Goal: Transaction & Acquisition: Obtain resource

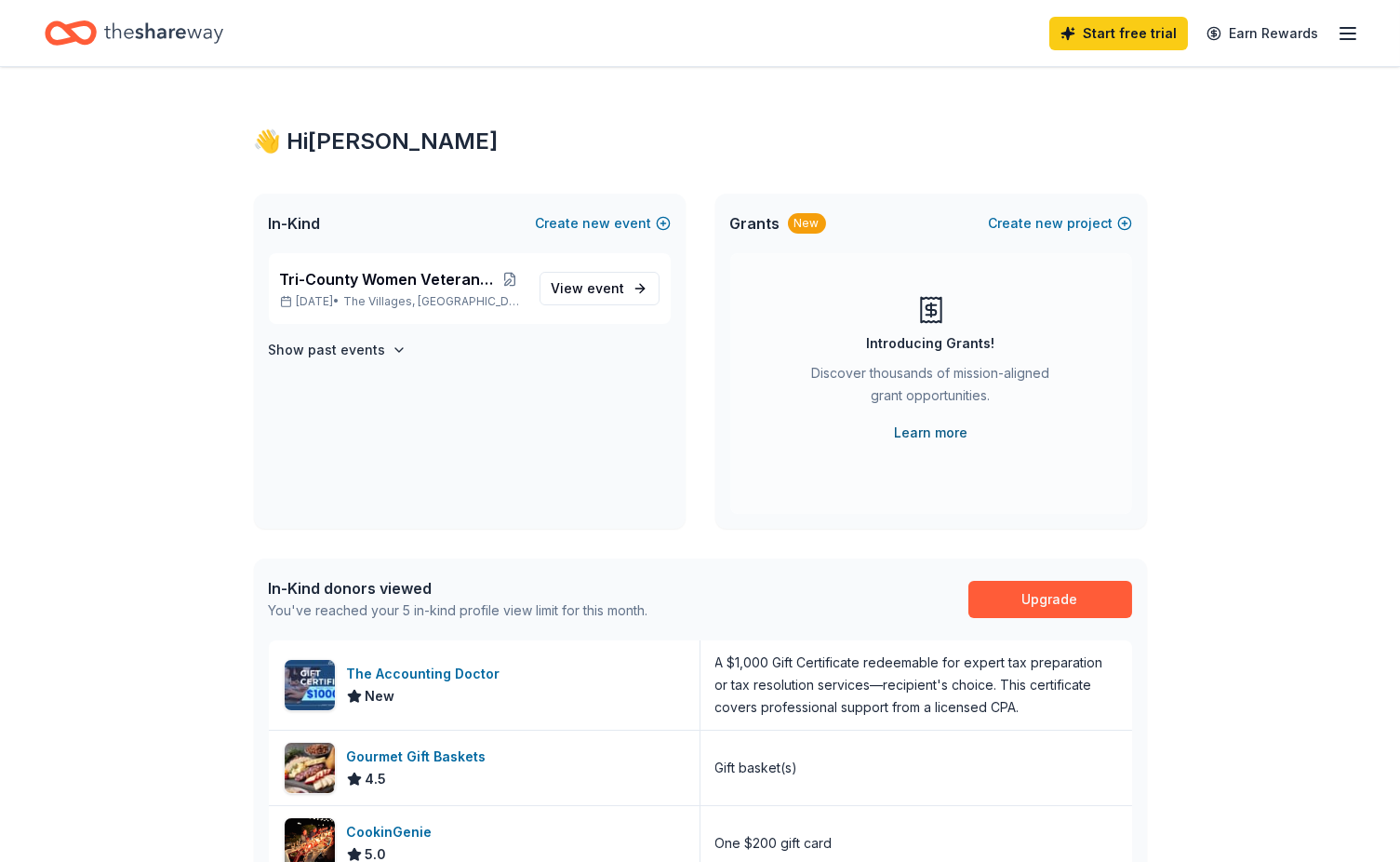
click at [941, 436] on link "Learn more" at bounding box center [931, 432] width 74 height 22
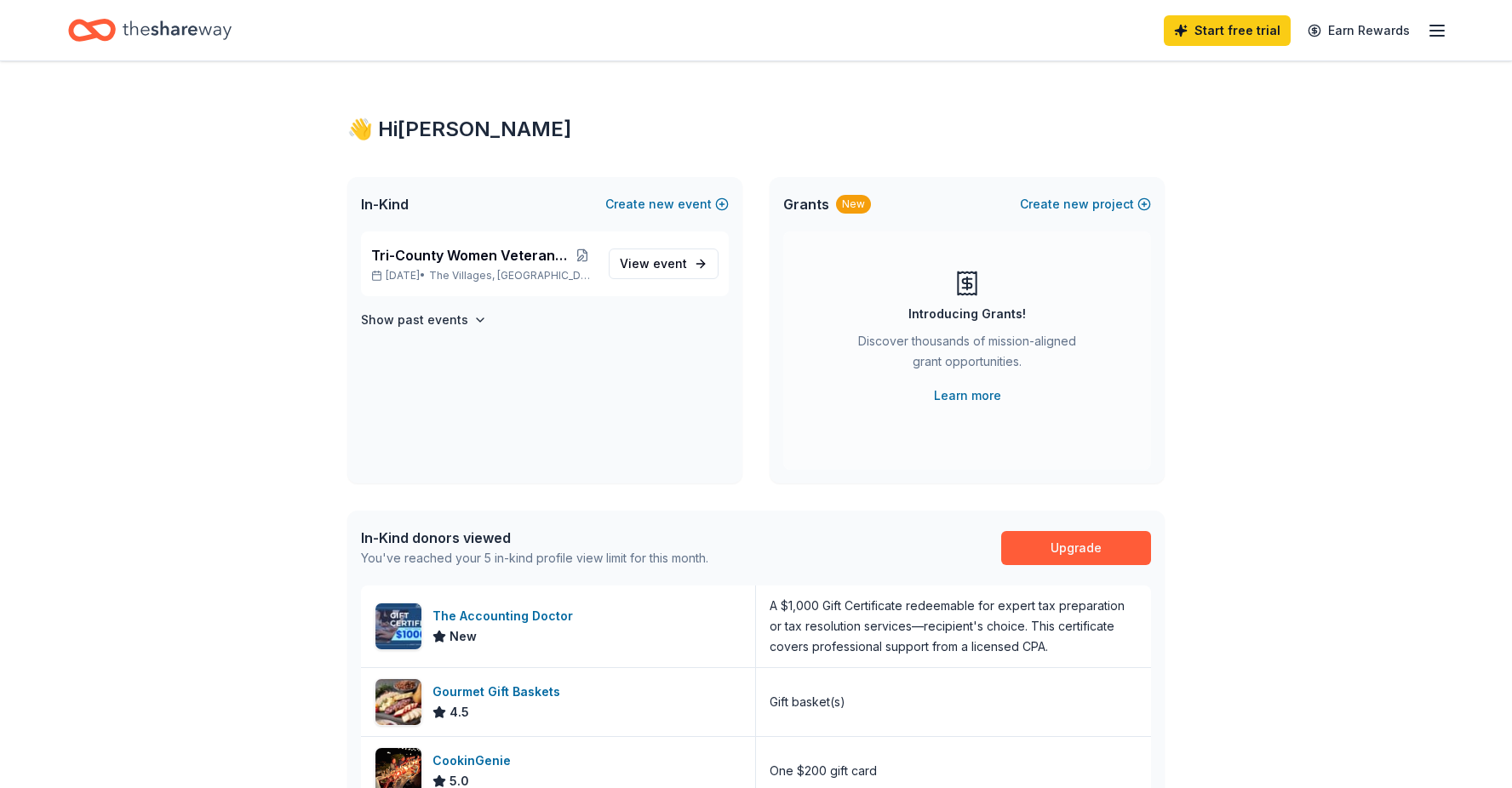
click at [1280, 36] on icon "button" at bounding box center [1437, 31] width 20 height 20
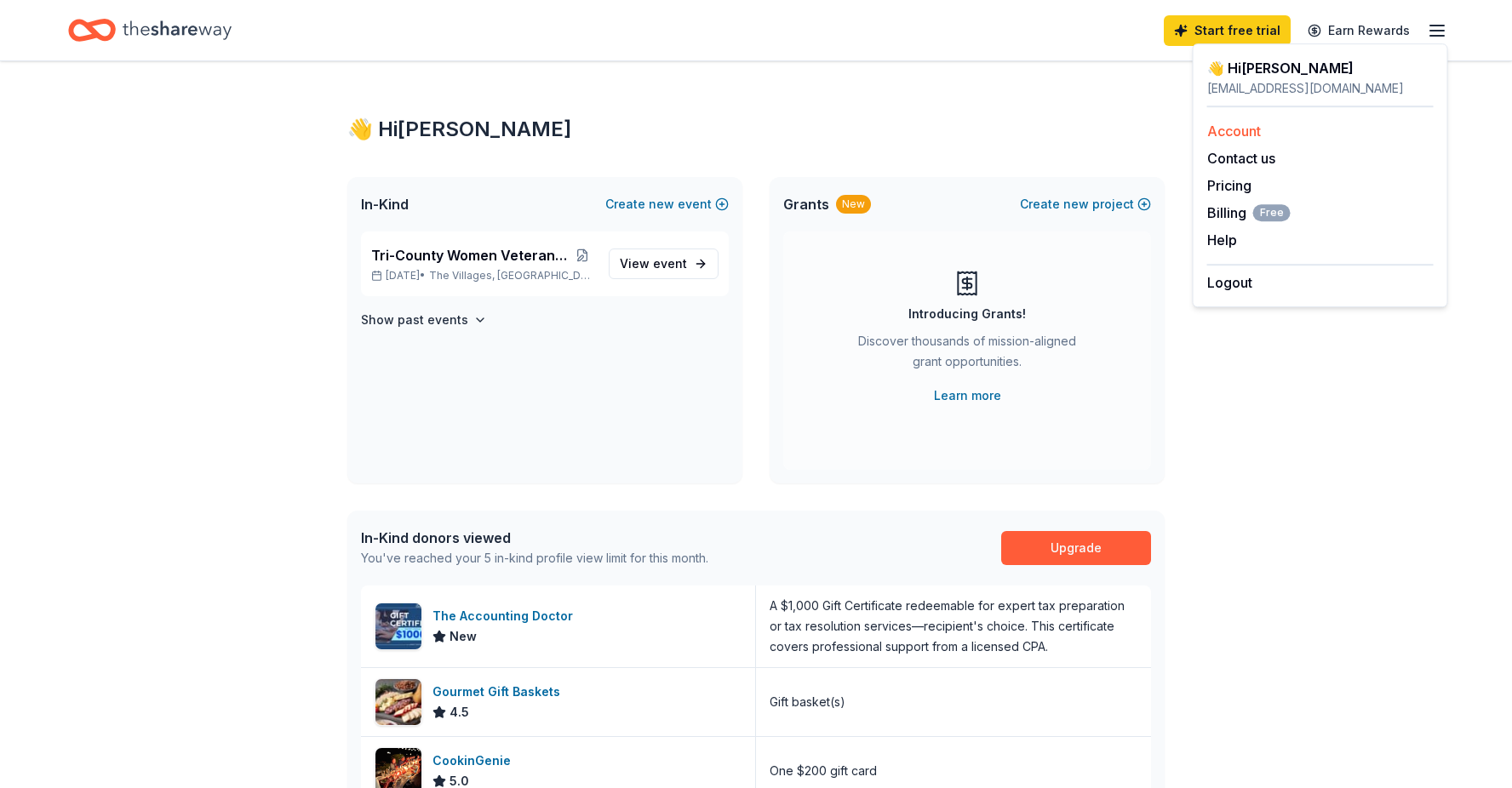
click at [1264, 123] on div "Account" at bounding box center [1320, 131] width 227 height 20
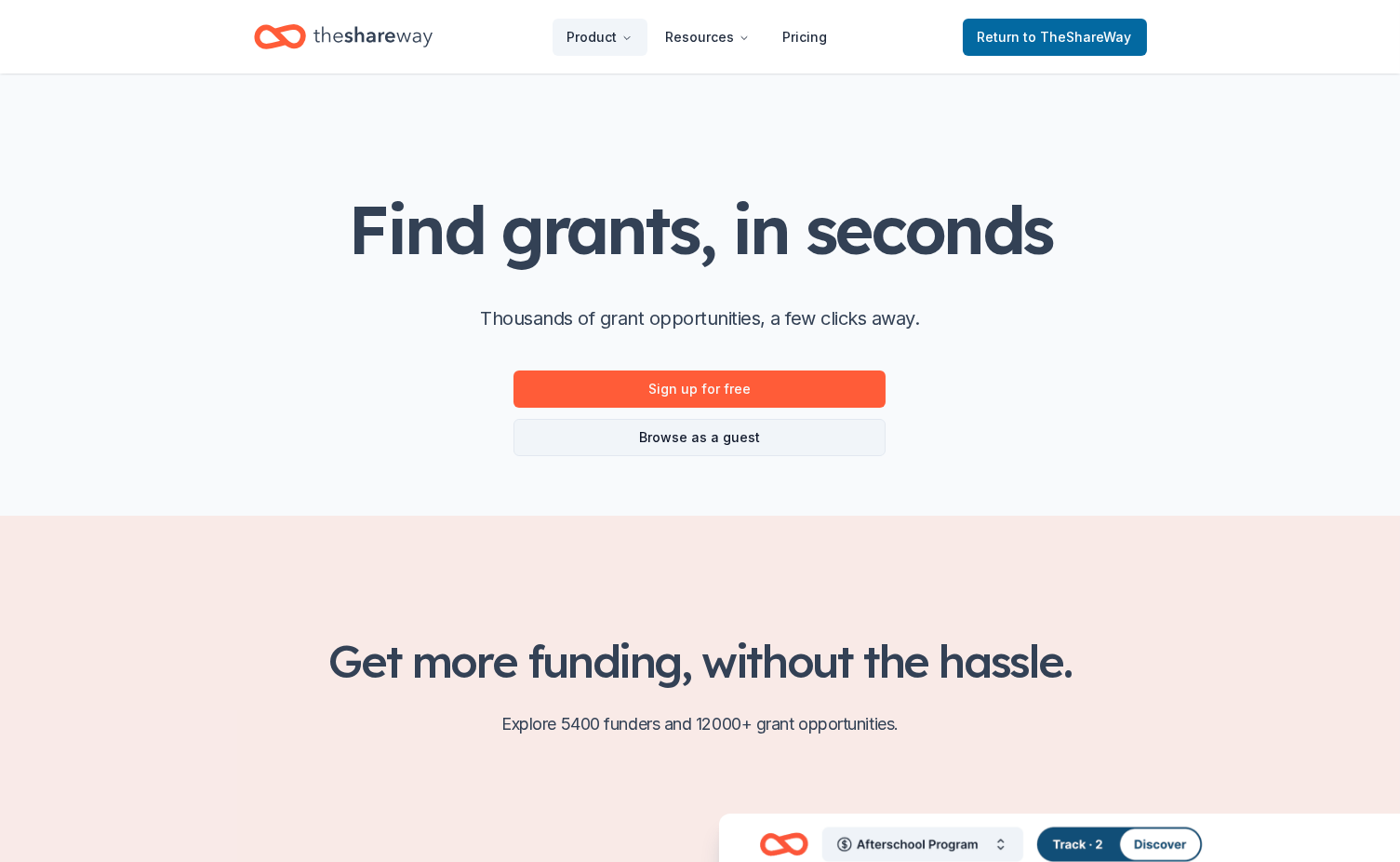
click at [708, 433] on link "Browse as a guest" at bounding box center [700, 437] width 373 height 37
click at [698, 437] on link "Browse as a guest" at bounding box center [700, 437] width 373 height 37
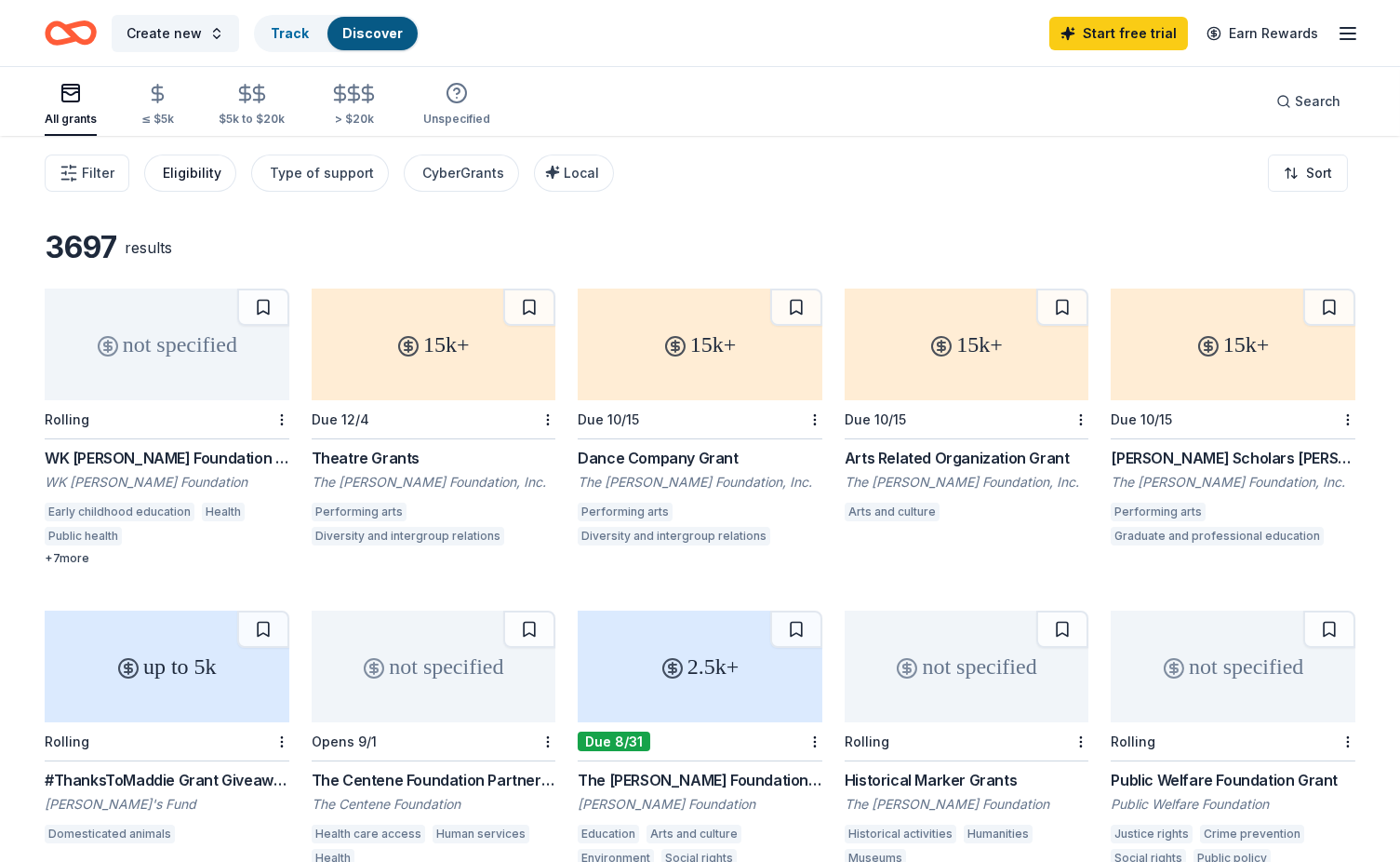
click at [197, 176] on div "Eligibility" at bounding box center [192, 173] width 59 height 22
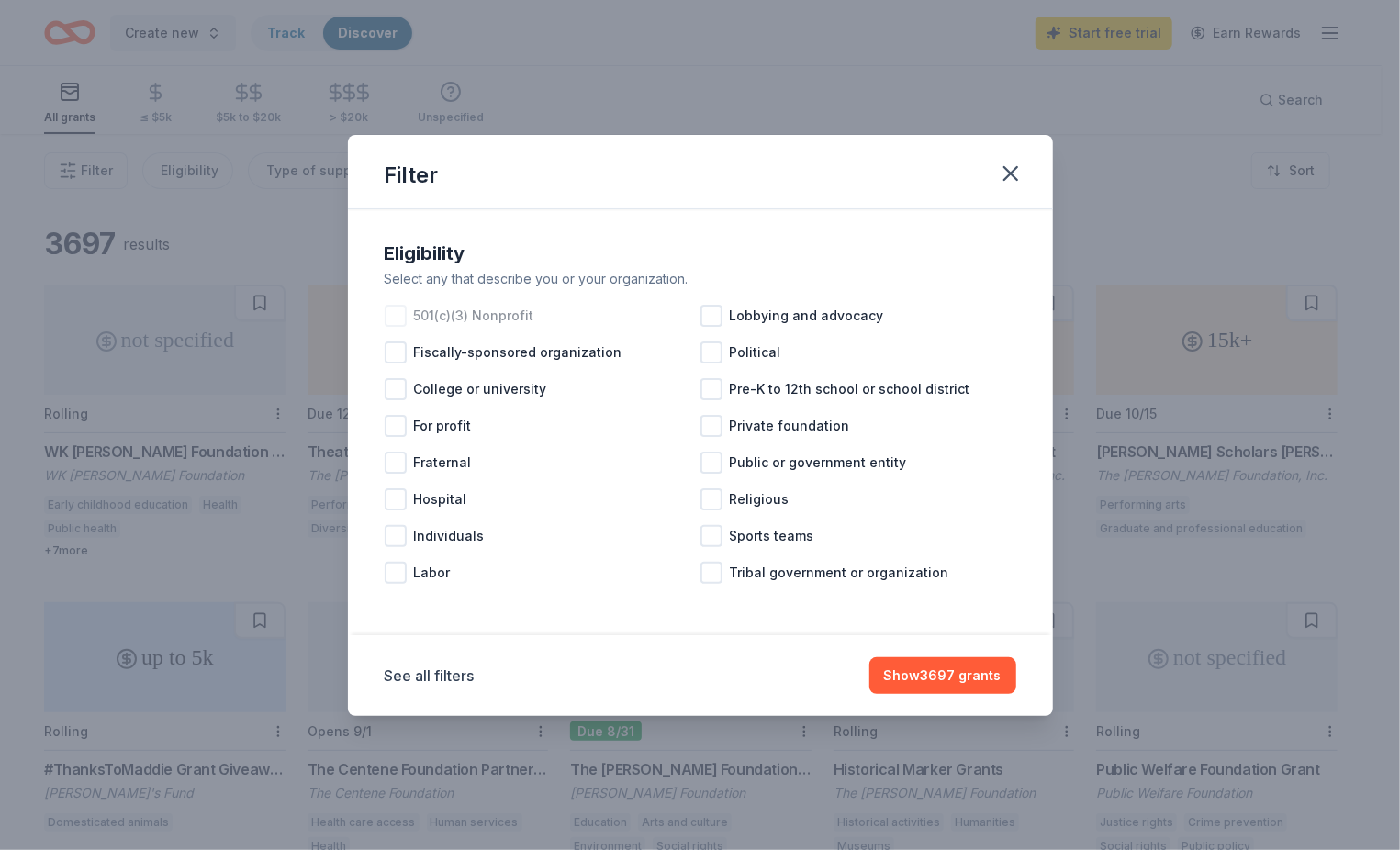
click at [464, 312] on span "501(c)(3) Nonprofit" at bounding box center [473, 316] width 120 height 22
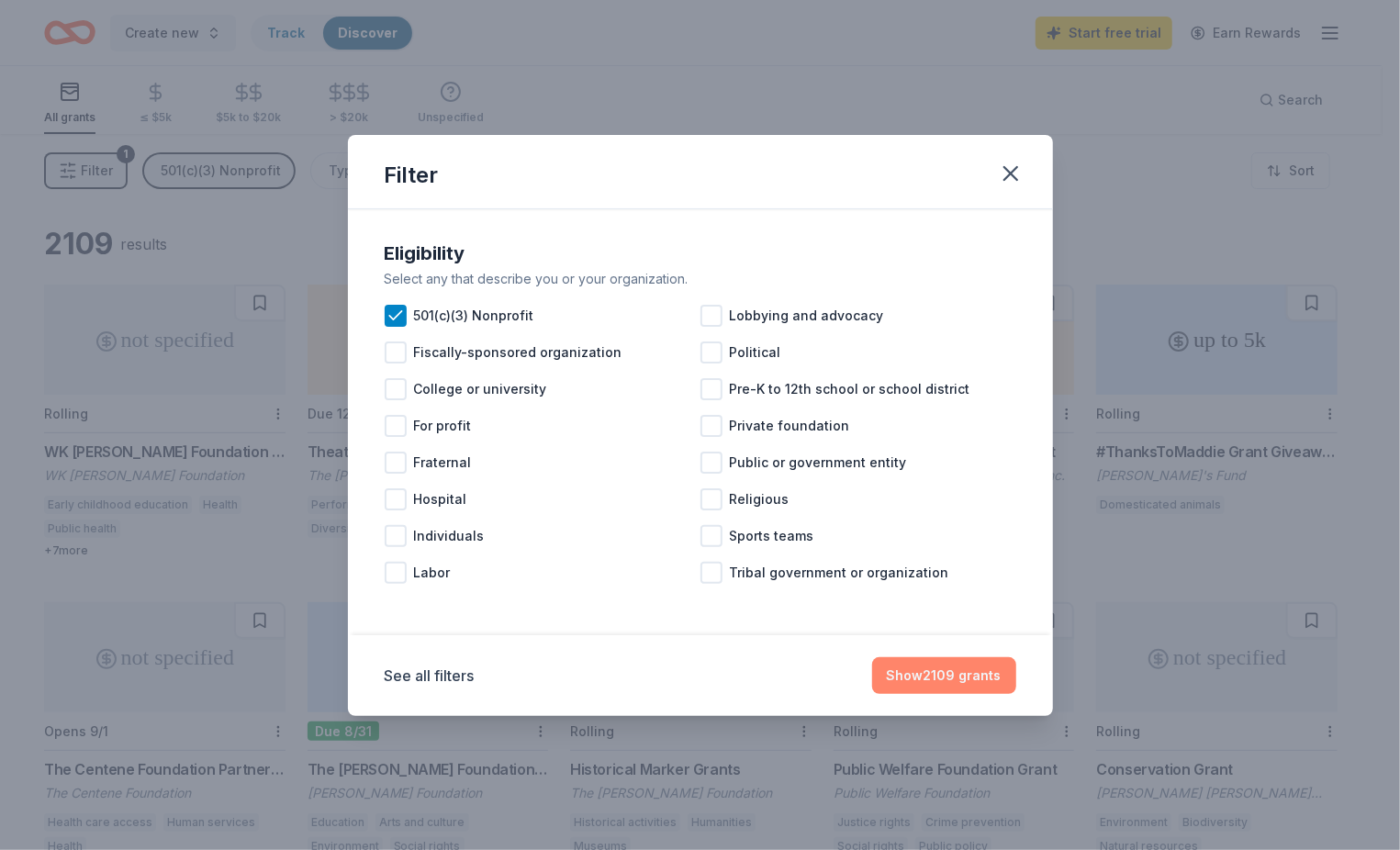
click at [909, 663] on button "Show 2109 grants" at bounding box center [944, 675] width 144 height 37
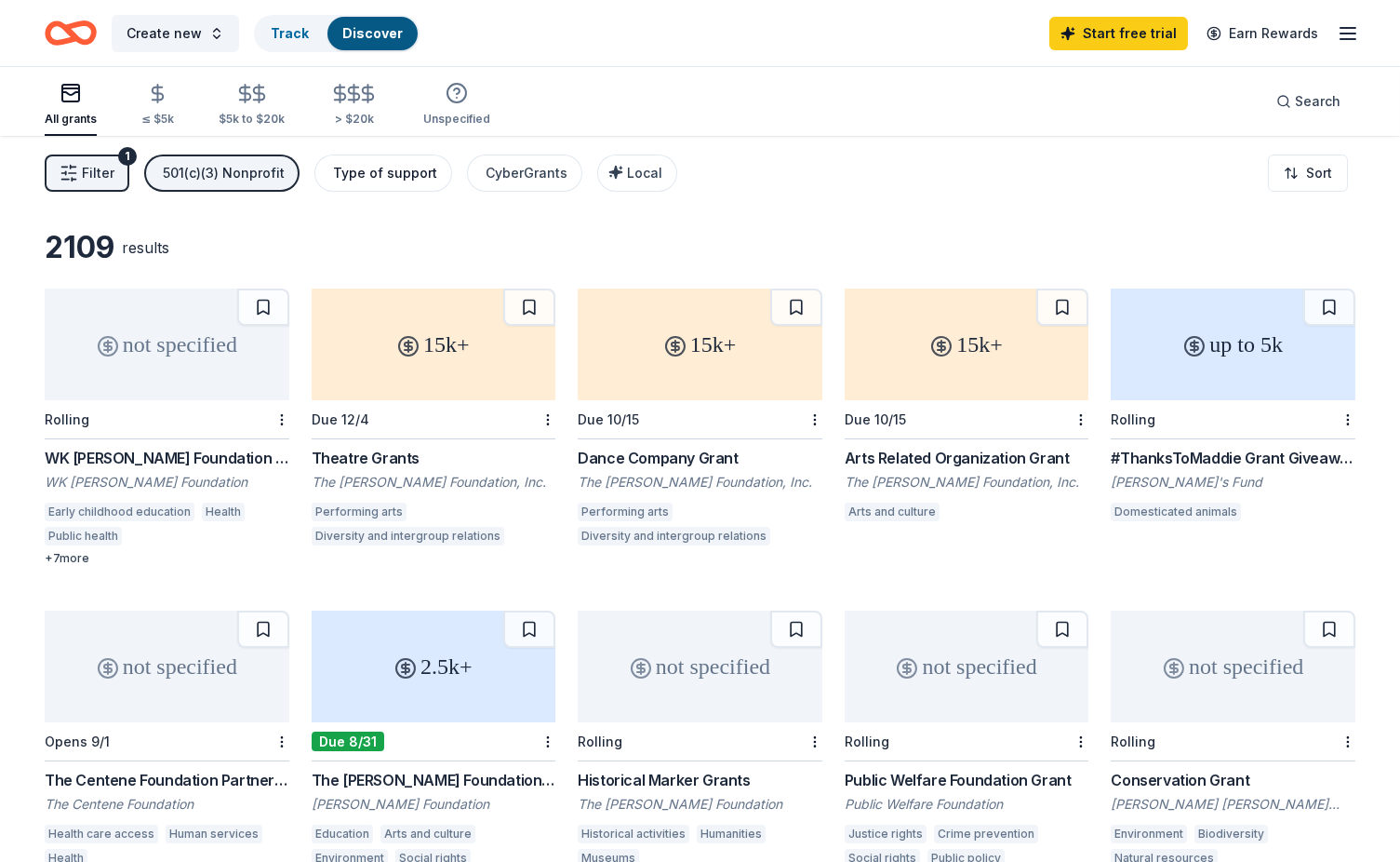
click at [387, 165] on div "Type of support" at bounding box center [386, 173] width 104 height 22
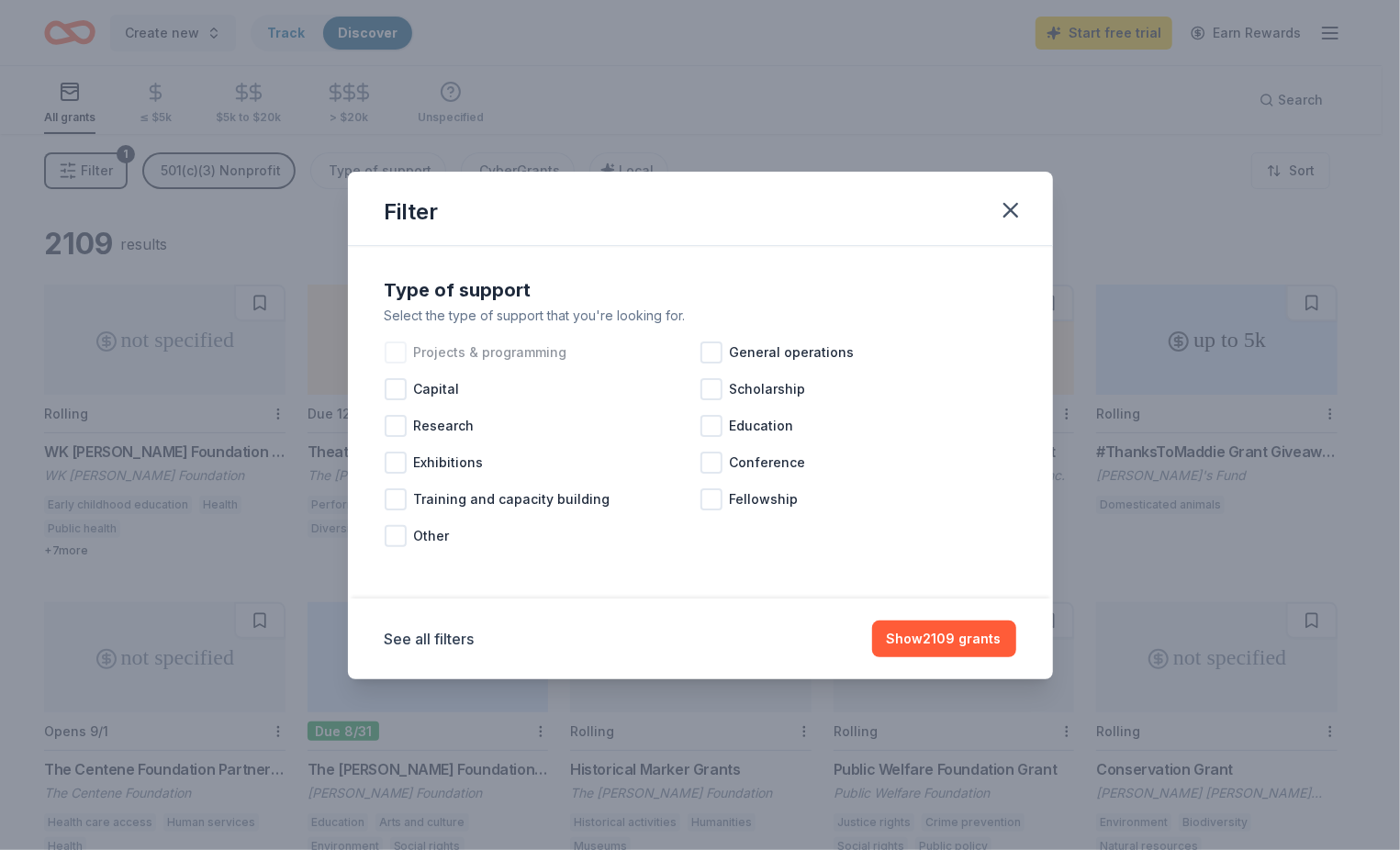
click at [397, 353] on div at bounding box center [395, 353] width 22 height 22
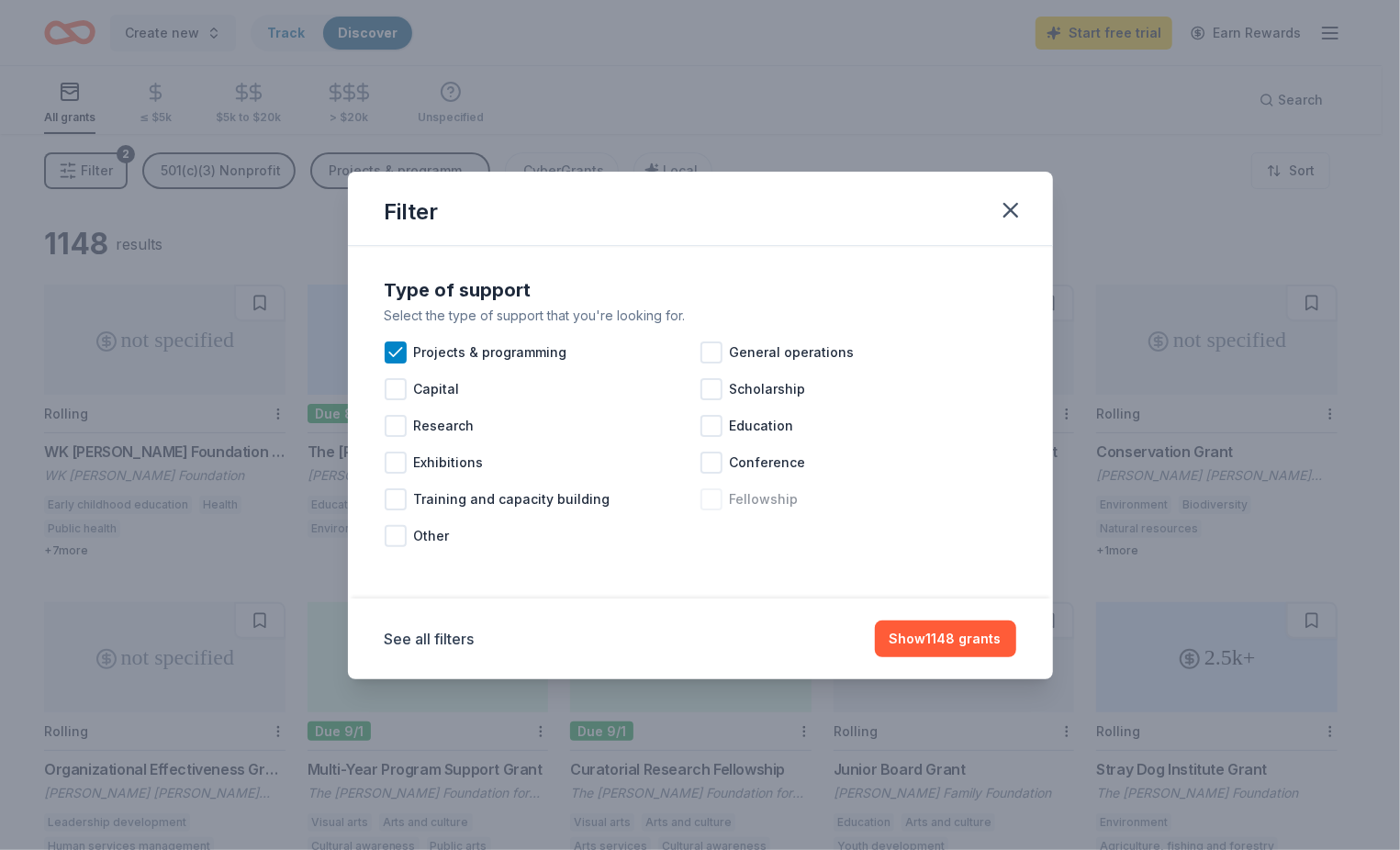
click at [709, 504] on div at bounding box center [711, 499] width 22 height 22
click at [720, 455] on div at bounding box center [711, 462] width 22 height 22
click at [716, 412] on div "Education" at bounding box center [859, 425] width 316 height 37
click at [965, 640] on button "Show 1339 grants" at bounding box center [945, 639] width 143 height 37
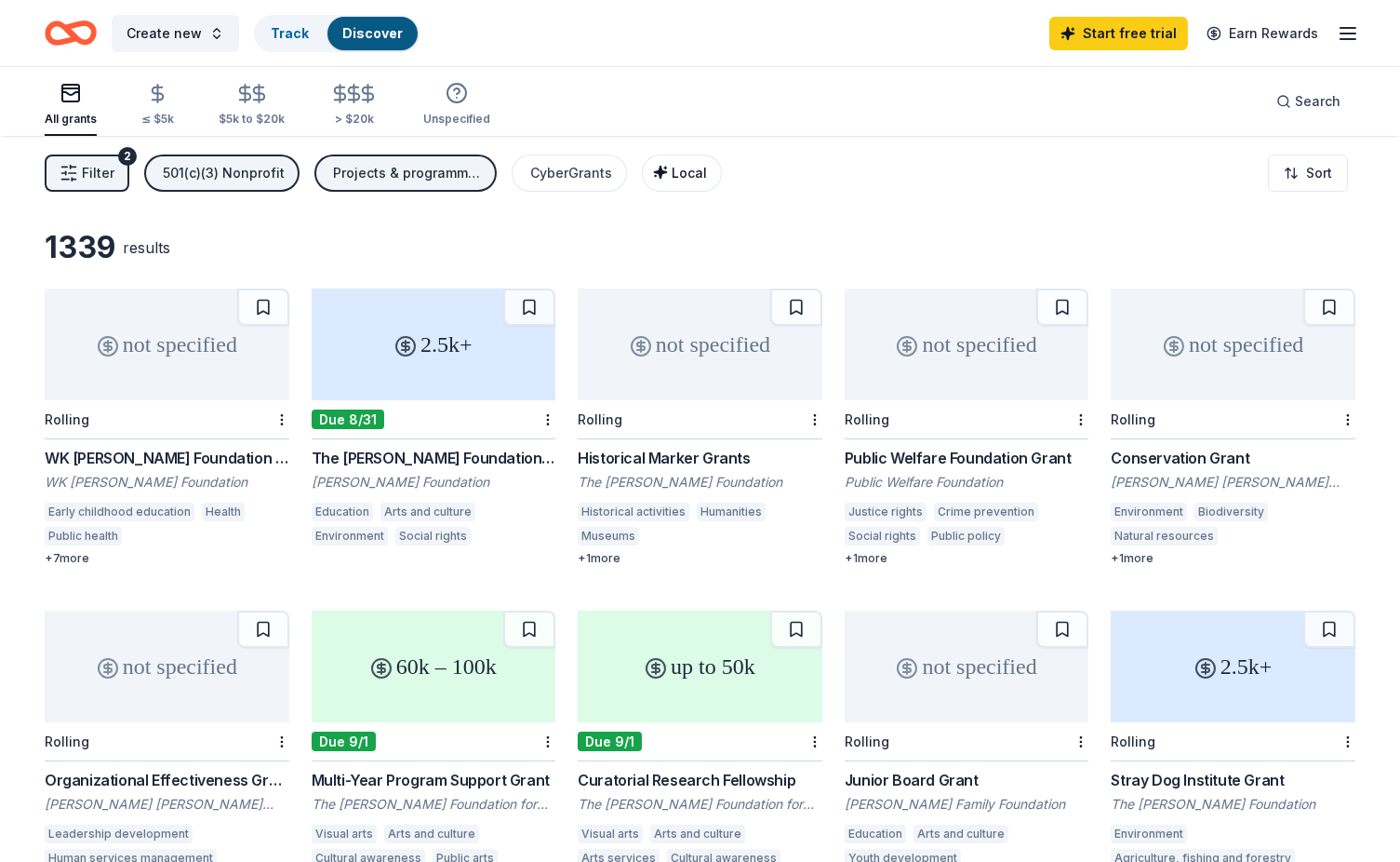
click at [672, 171] on span "Local" at bounding box center [689, 172] width 35 height 16
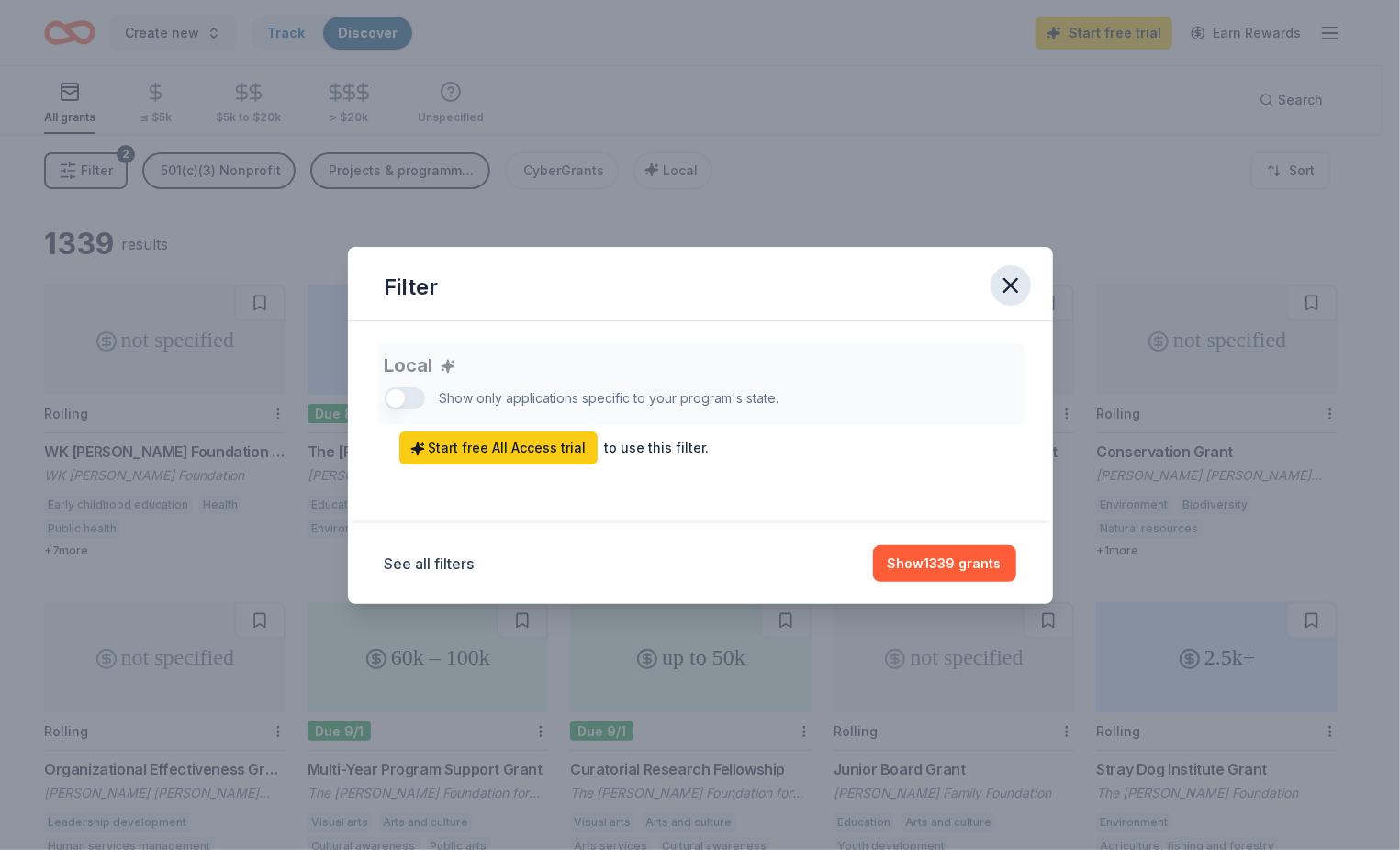
click at [1007, 274] on icon "button" at bounding box center [1011, 286] width 26 height 26
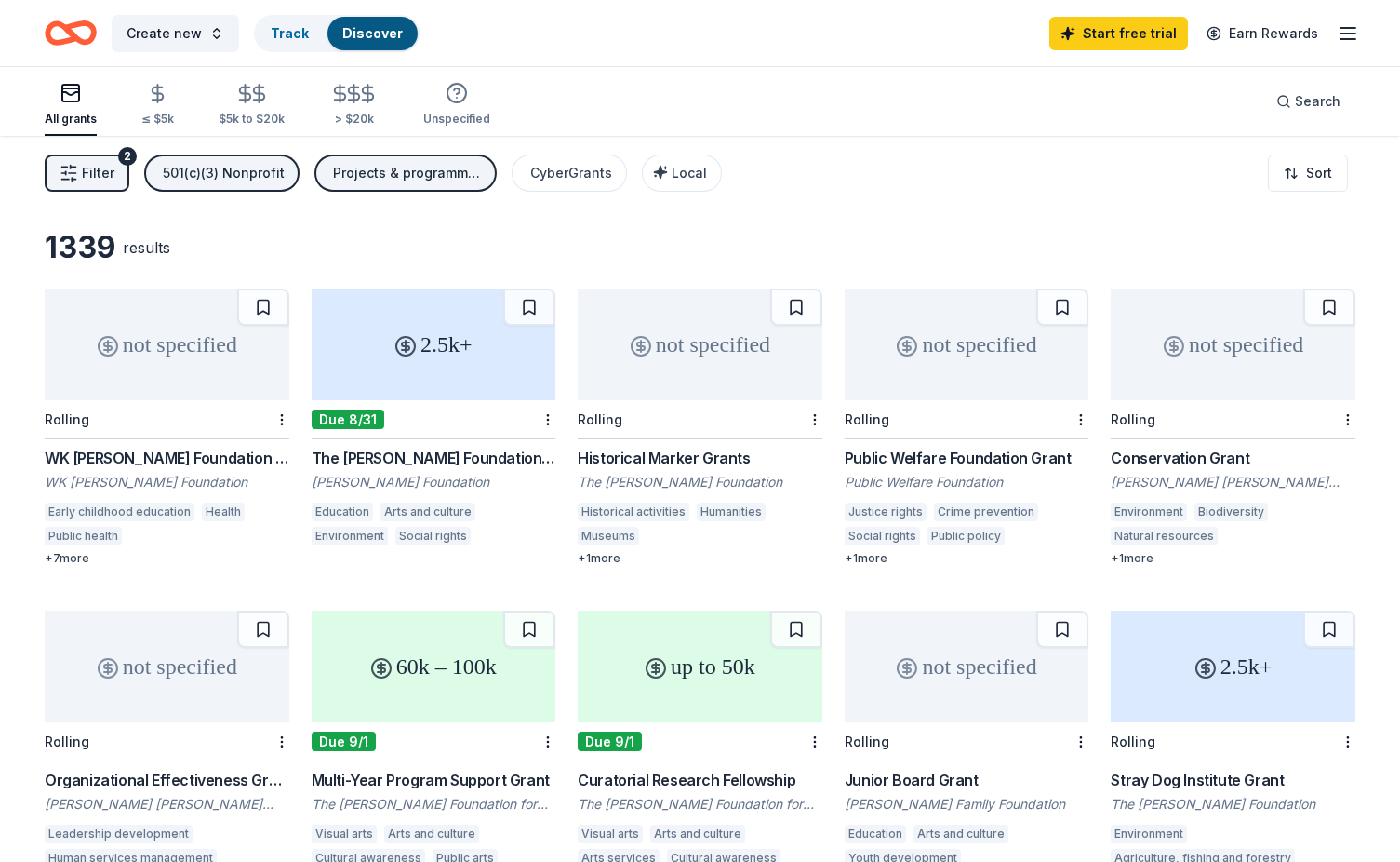
click at [95, 182] on span "Filter" at bounding box center [98, 173] width 33 height 22
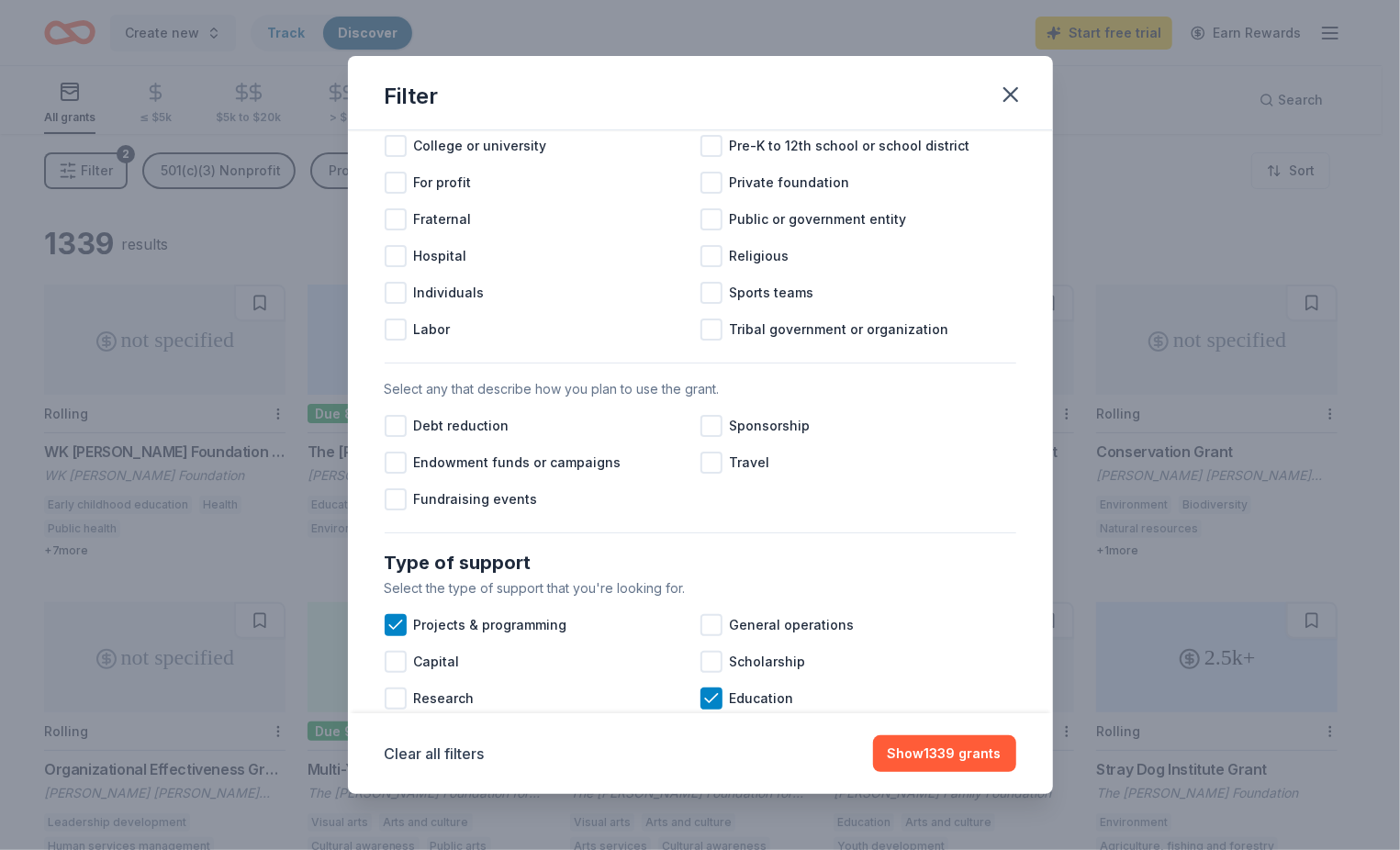
scroll to position [368, 0]
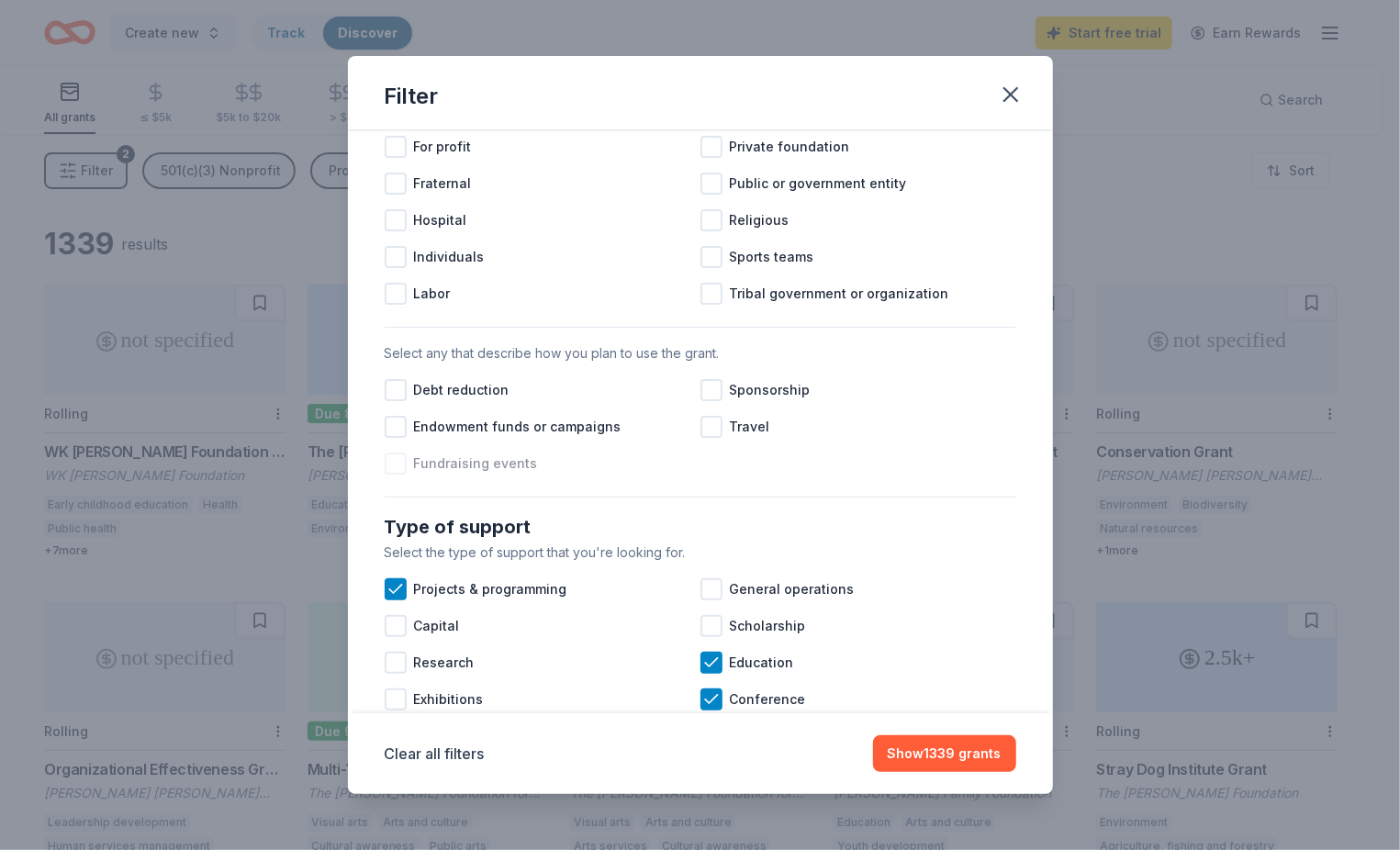
click at [394, 474] on div at bounding box center [395, 463] width 22 height 22
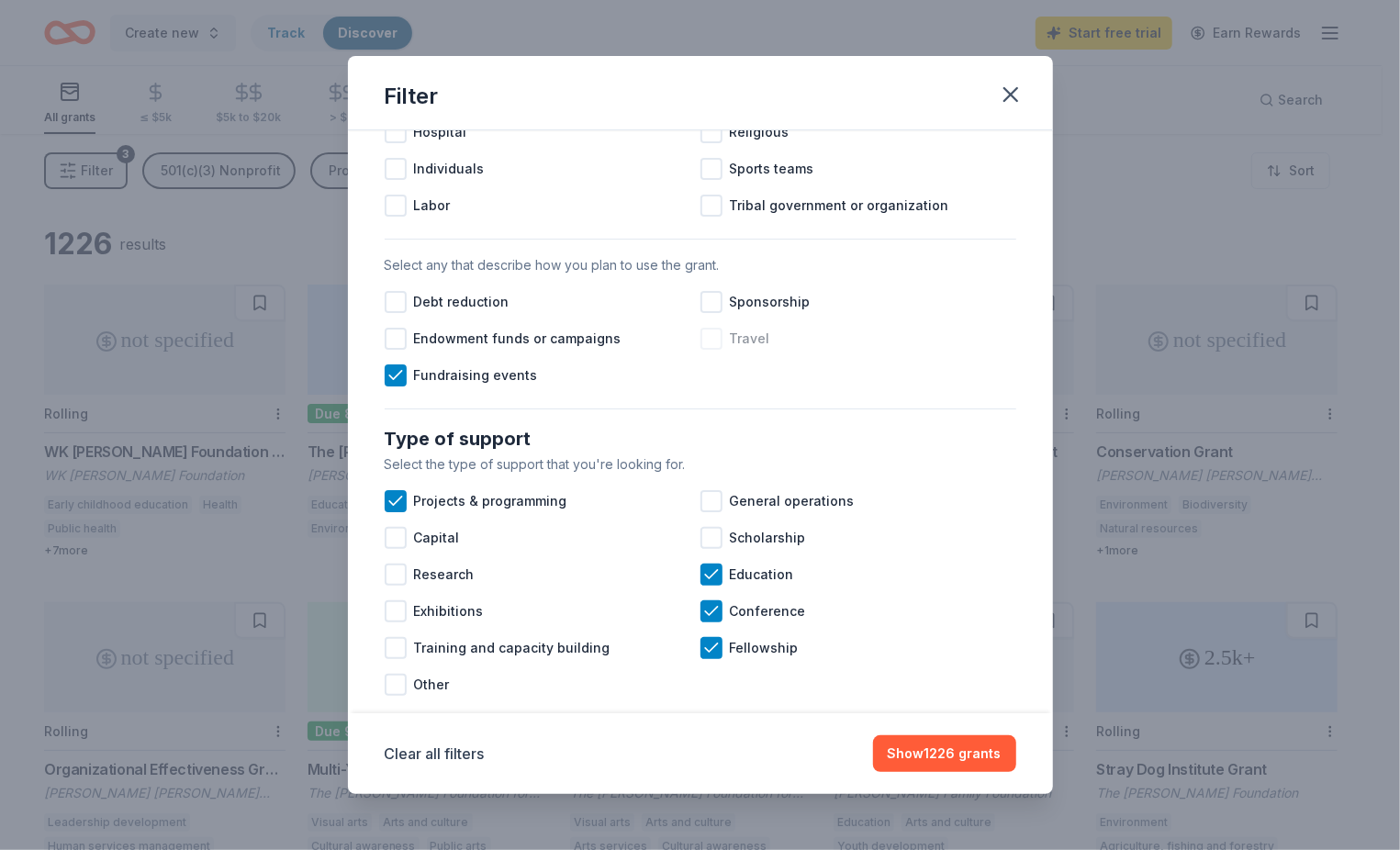
scroll to position [489, 0]
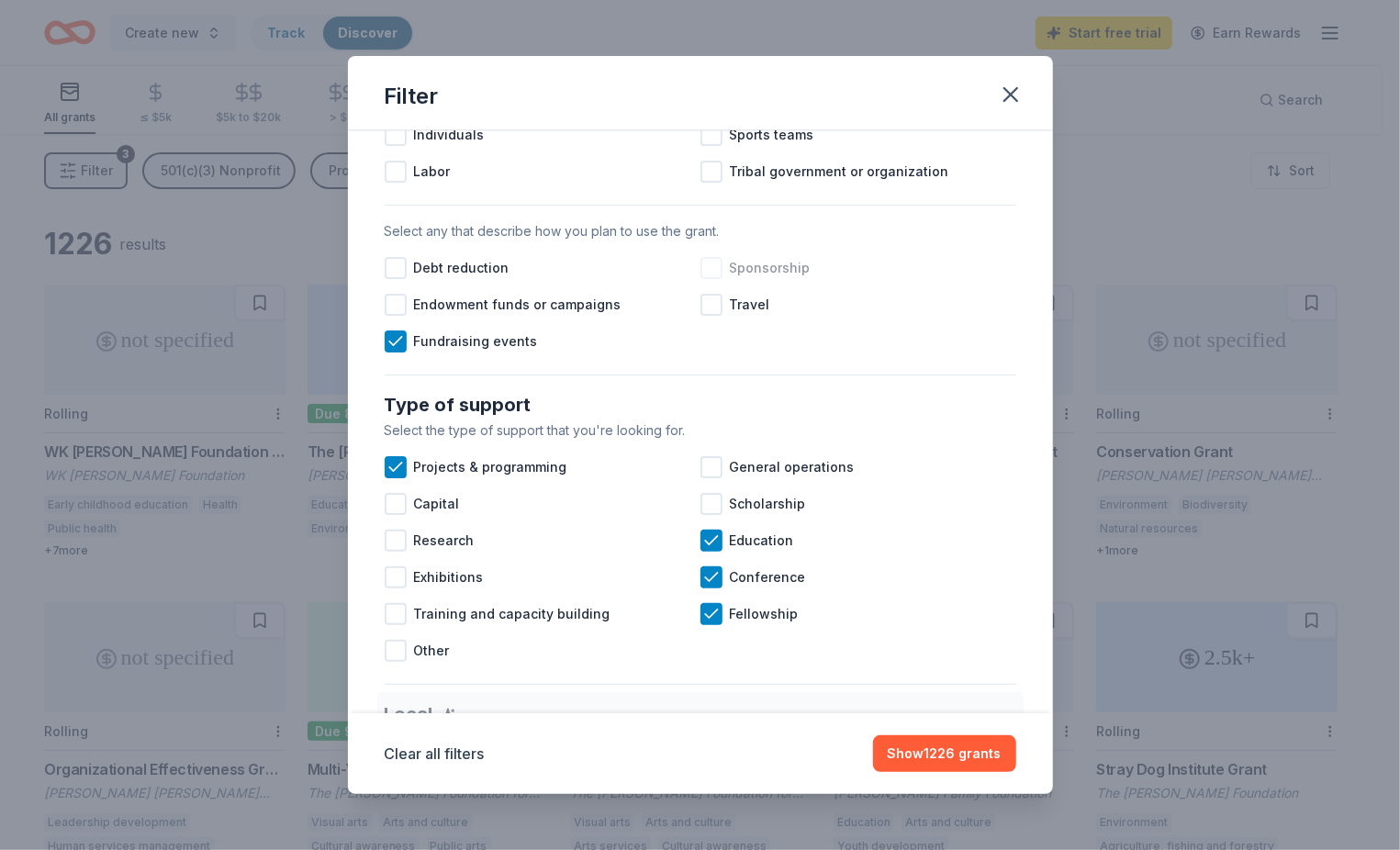
click at [706, 279] on div at bounding box center [711, 268] width 22 height 22
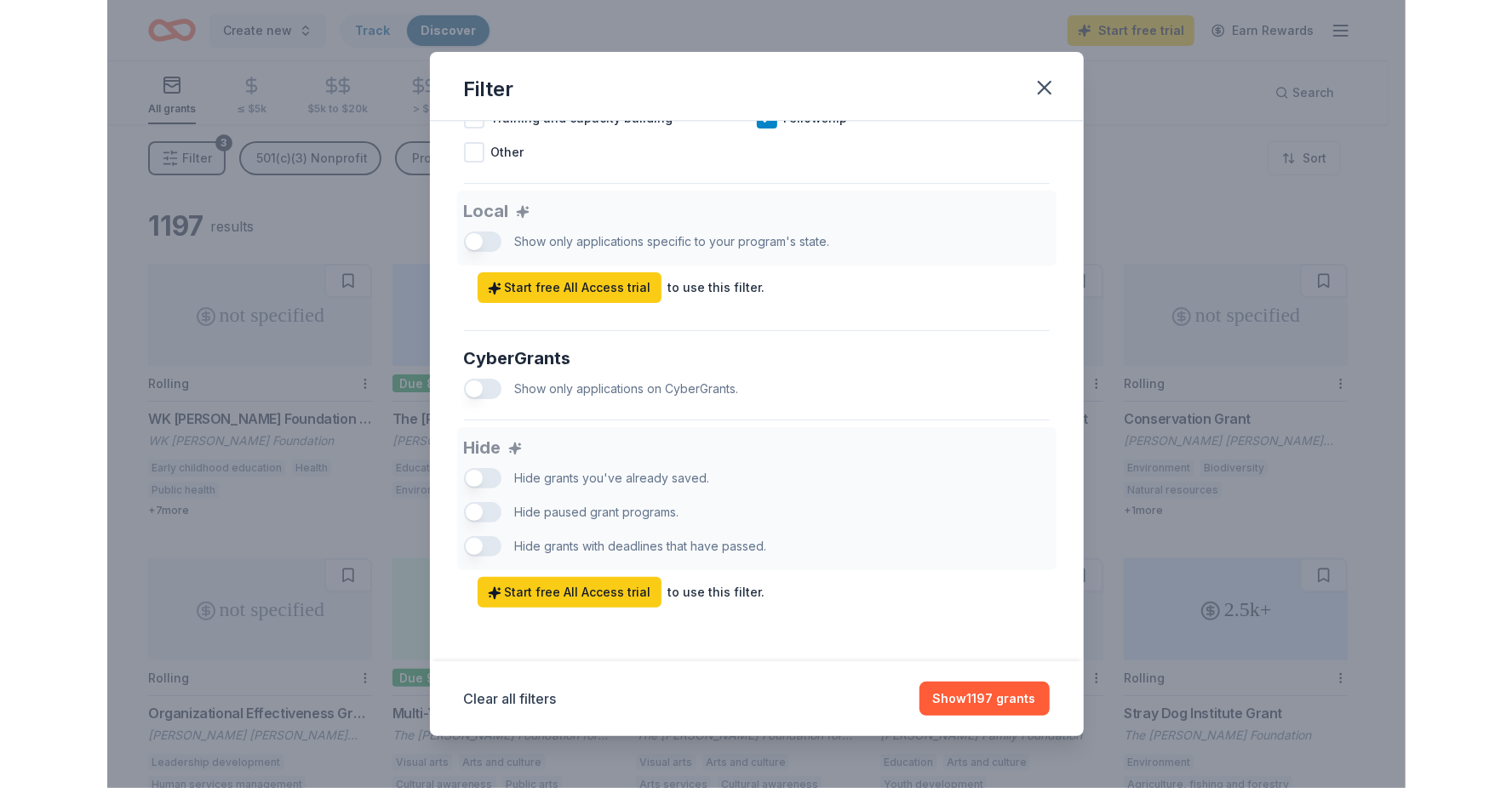
scroll to position [922, 0]
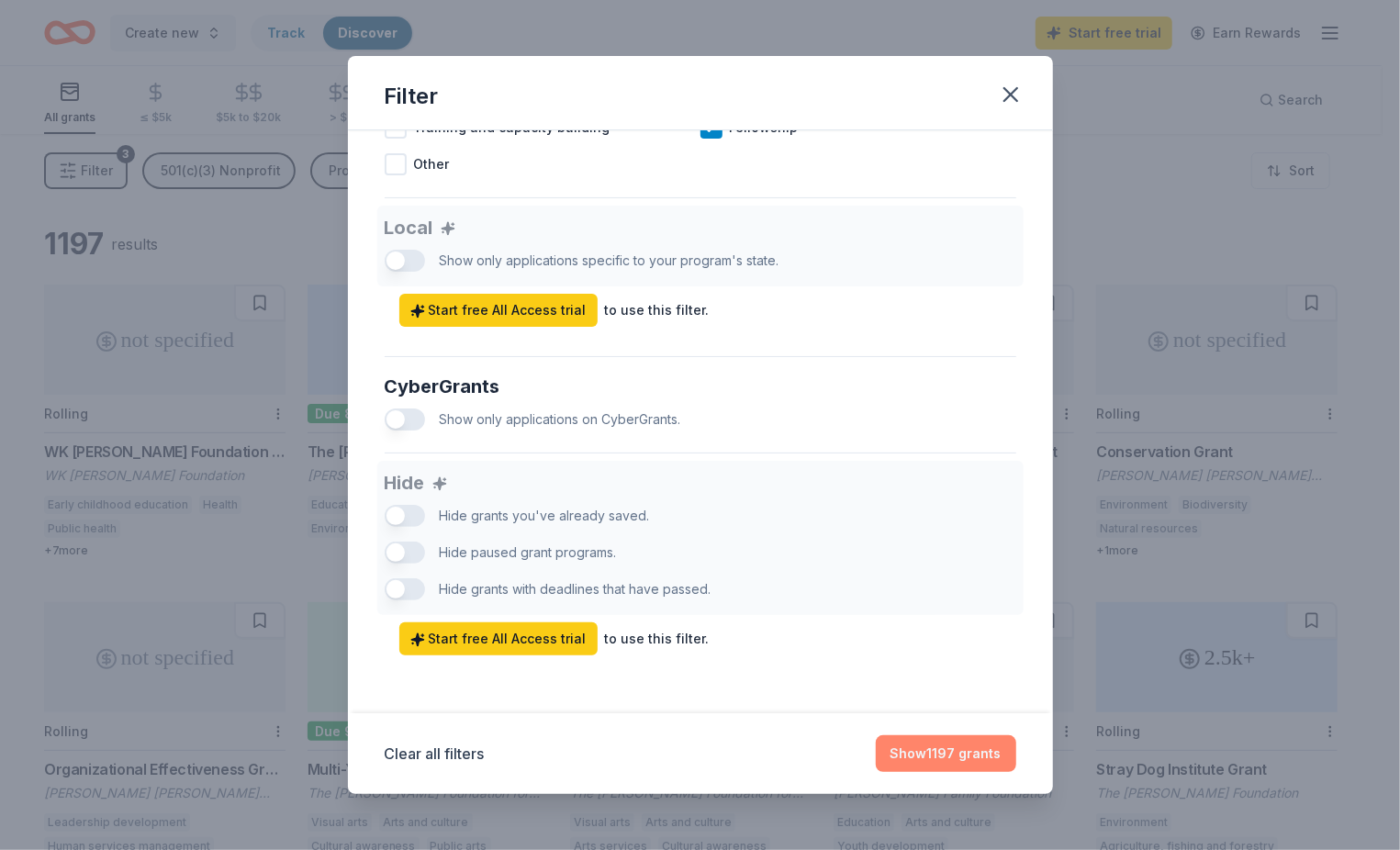
click at [949, 758] on button "Show 1197 grants" at bounding box center [946, 754] width 141 height 37
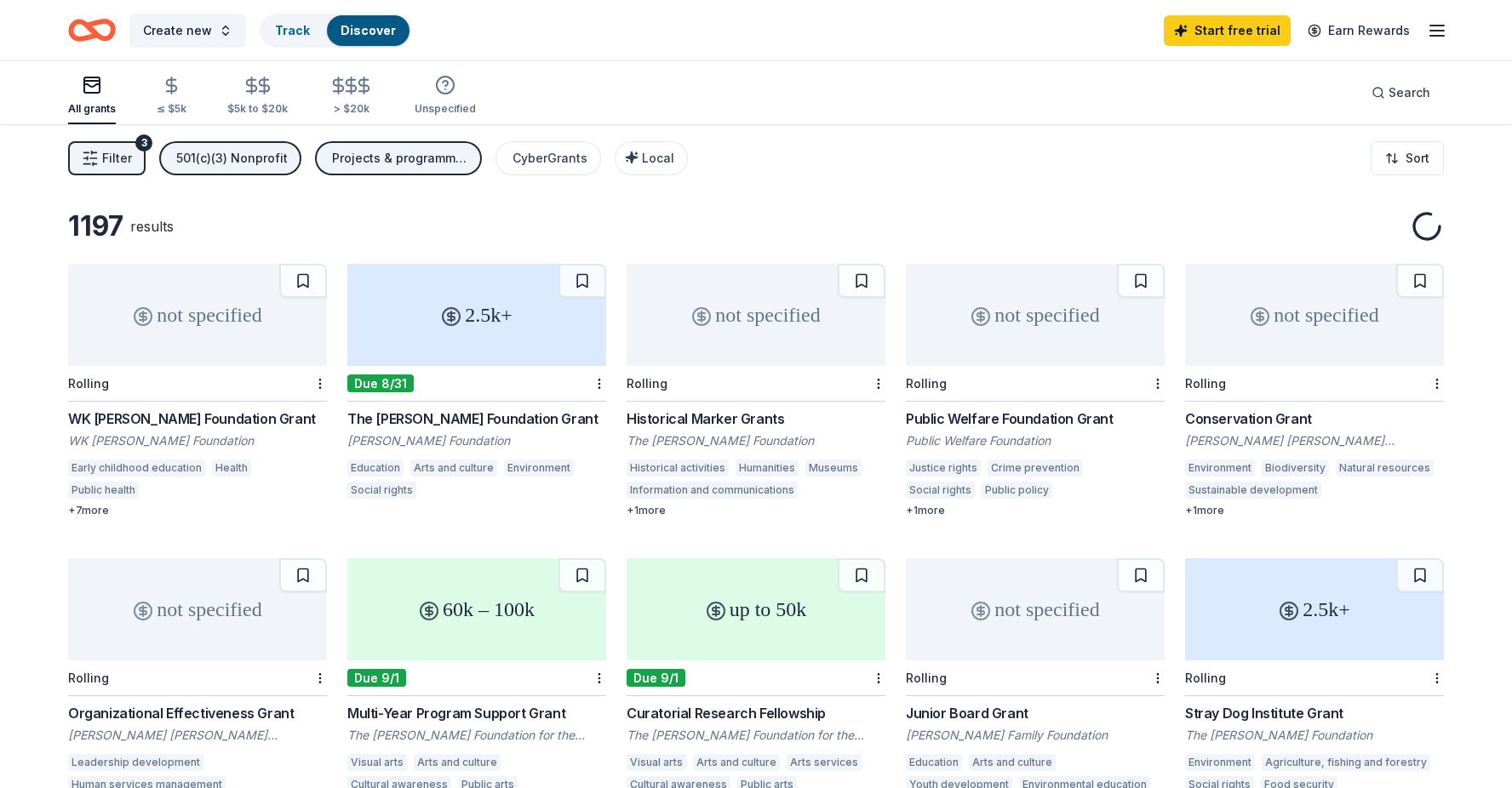
scroll to position [113, 0]
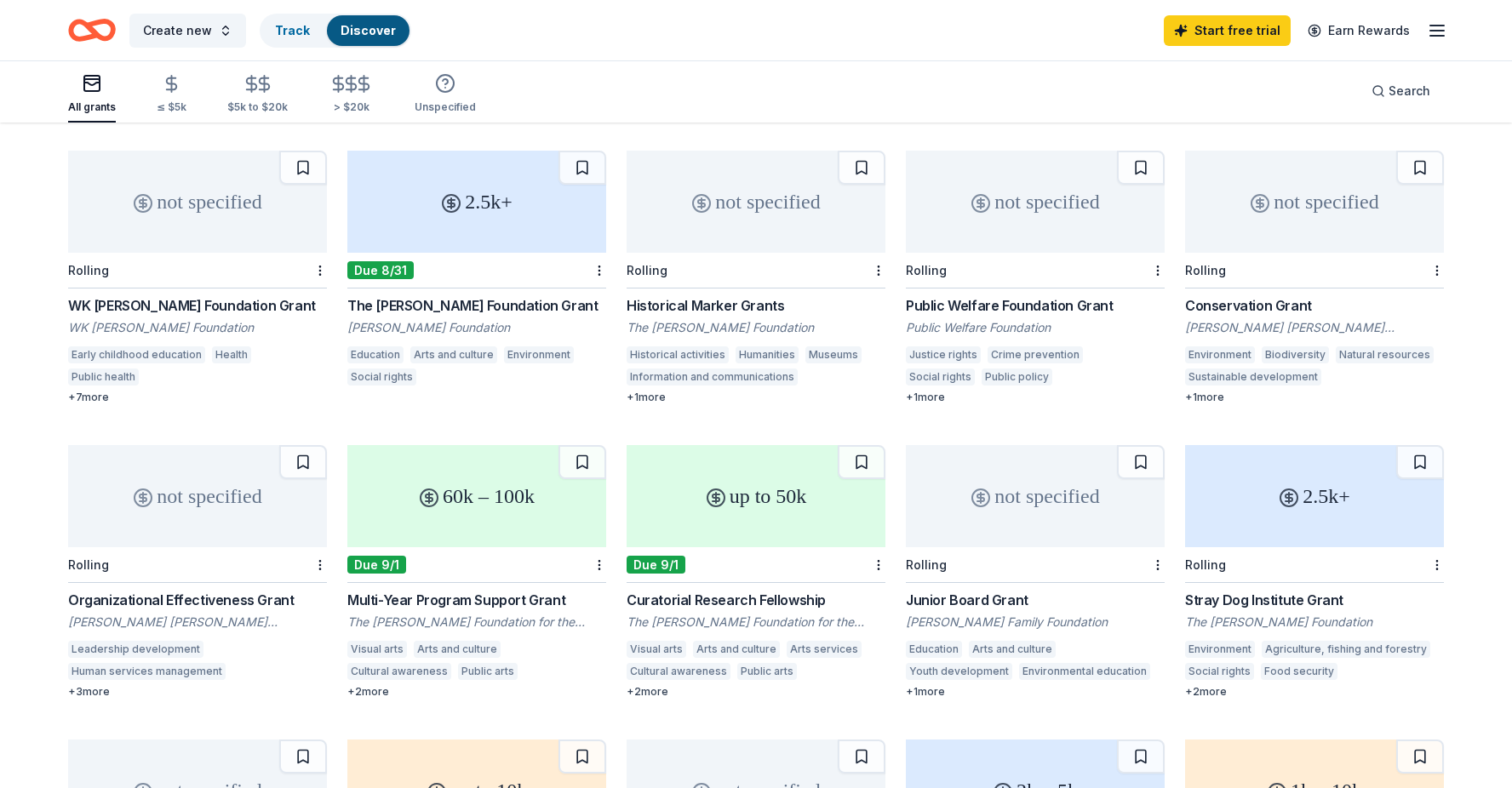
click at [79, 692] on div "+ 3 more" at bounding box center [198, 692] width 259 height 14
click at [77, 88] on div "button" at bounding box center [92, 83] width 48 height 20
click at [435, 90] on icon "button" at bounding box center [445, 83] width 20 height 20
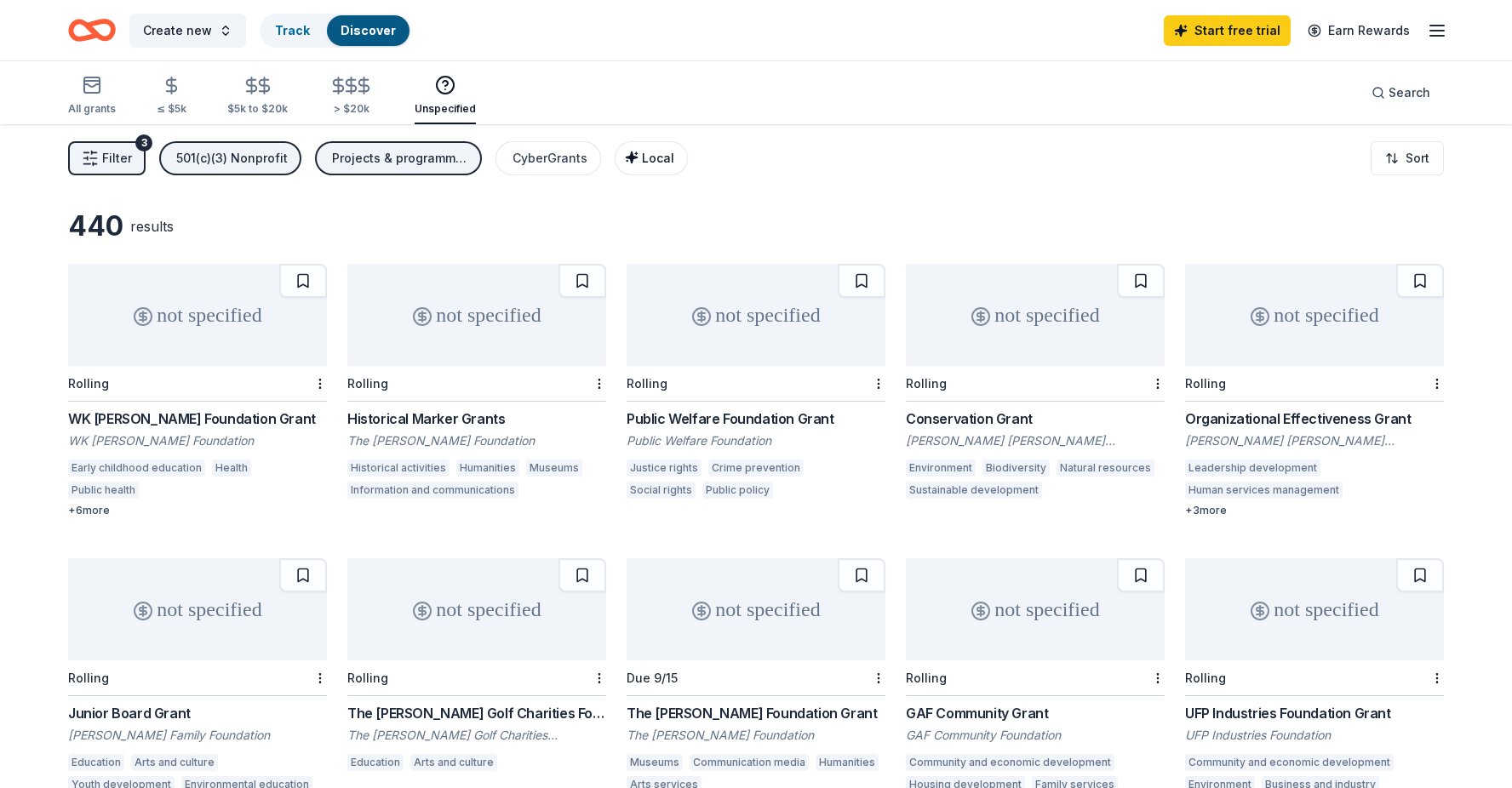
click at [627, 158] on icon "button" at bounding box center [632, 158] width 14 height 14
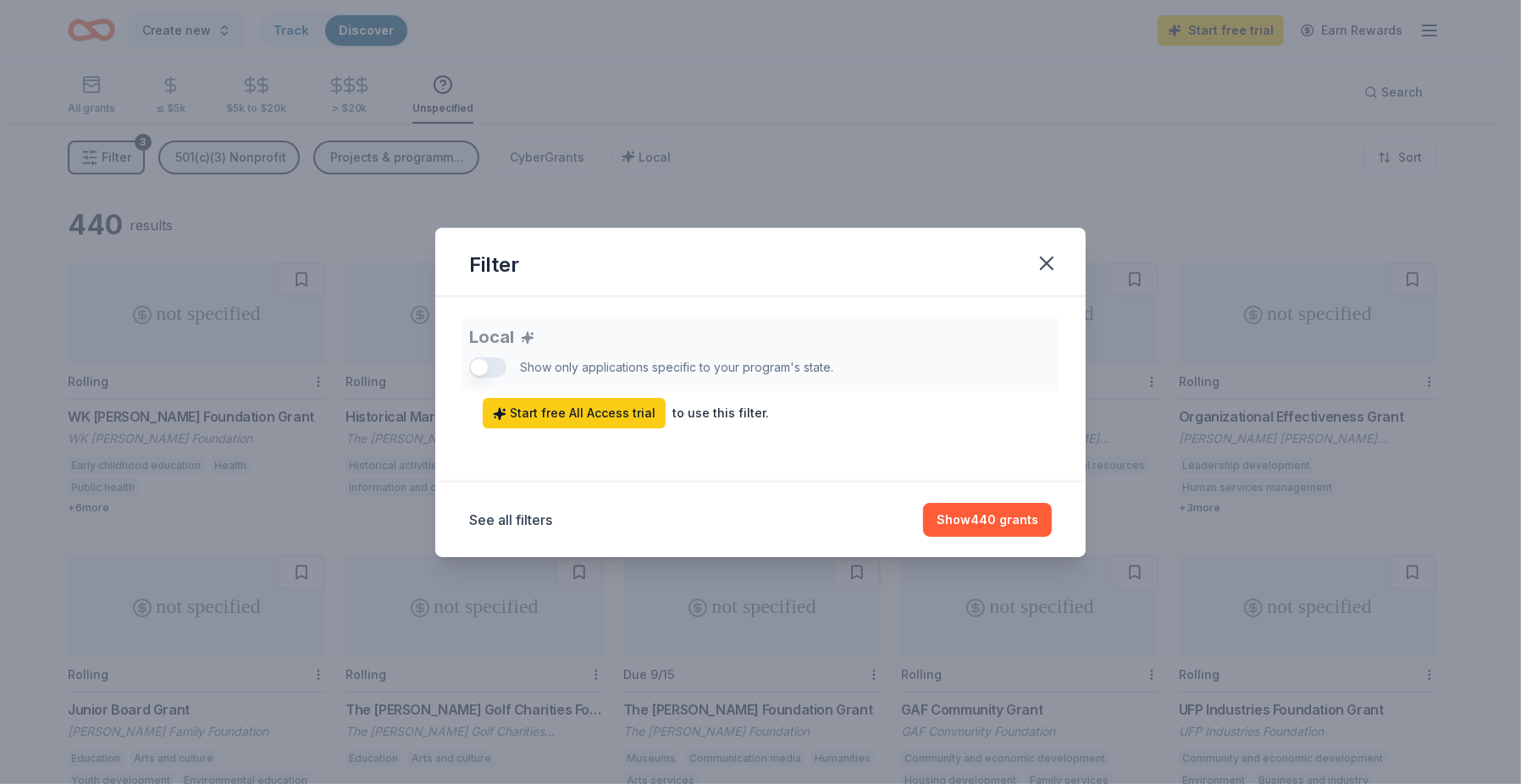
click at [488, 369] on div "Local Show only applications specific to your program's state. Start free All A…" at bounding box center [760, 373] width 582 height 112
click at [719, 415] on div "to use this filter." at bounding box center [721, 413] width 97 height 20
click at [956, 507] on button "Show 440 grants" at bounding box center [988, 520] width 129 height 34
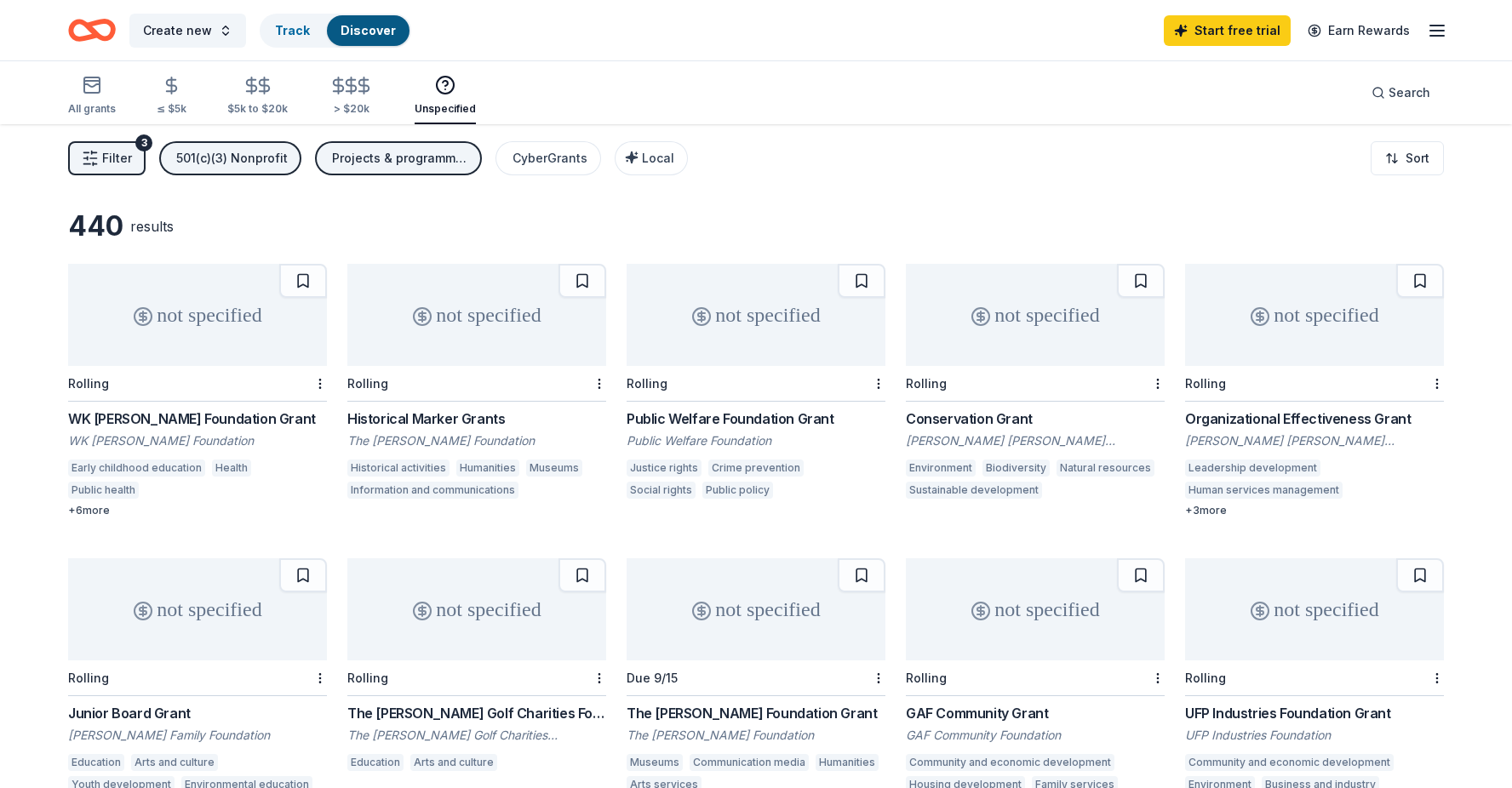
click at [457, 416] on div "Historical Marker Grants" at bounding box center [476, 418] width 259 height 20
click at [1204, 507] on div "+ 3 more" at bounding box center [1314, 510] width 259 height 14
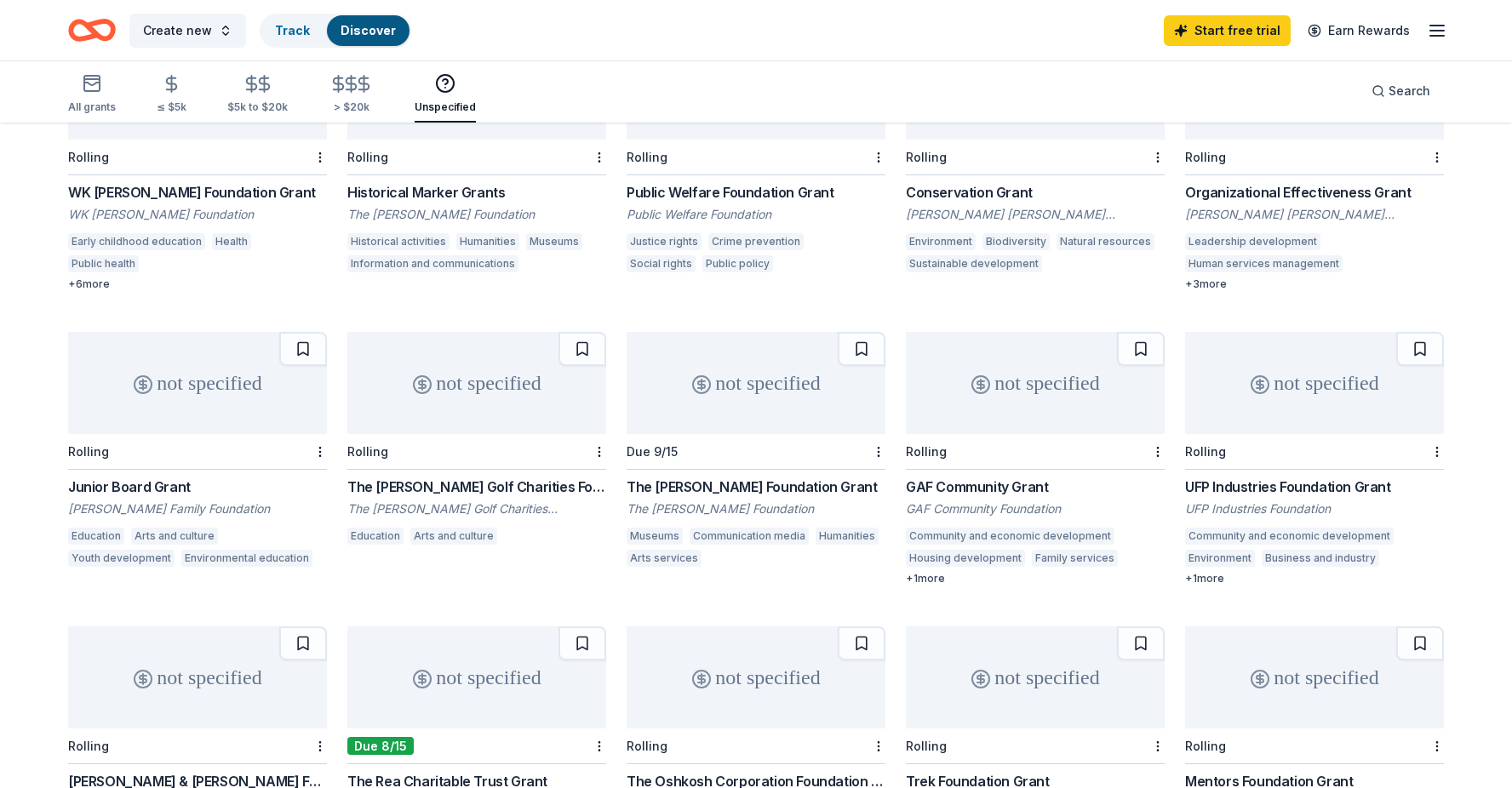
scroll to position [341, 0]
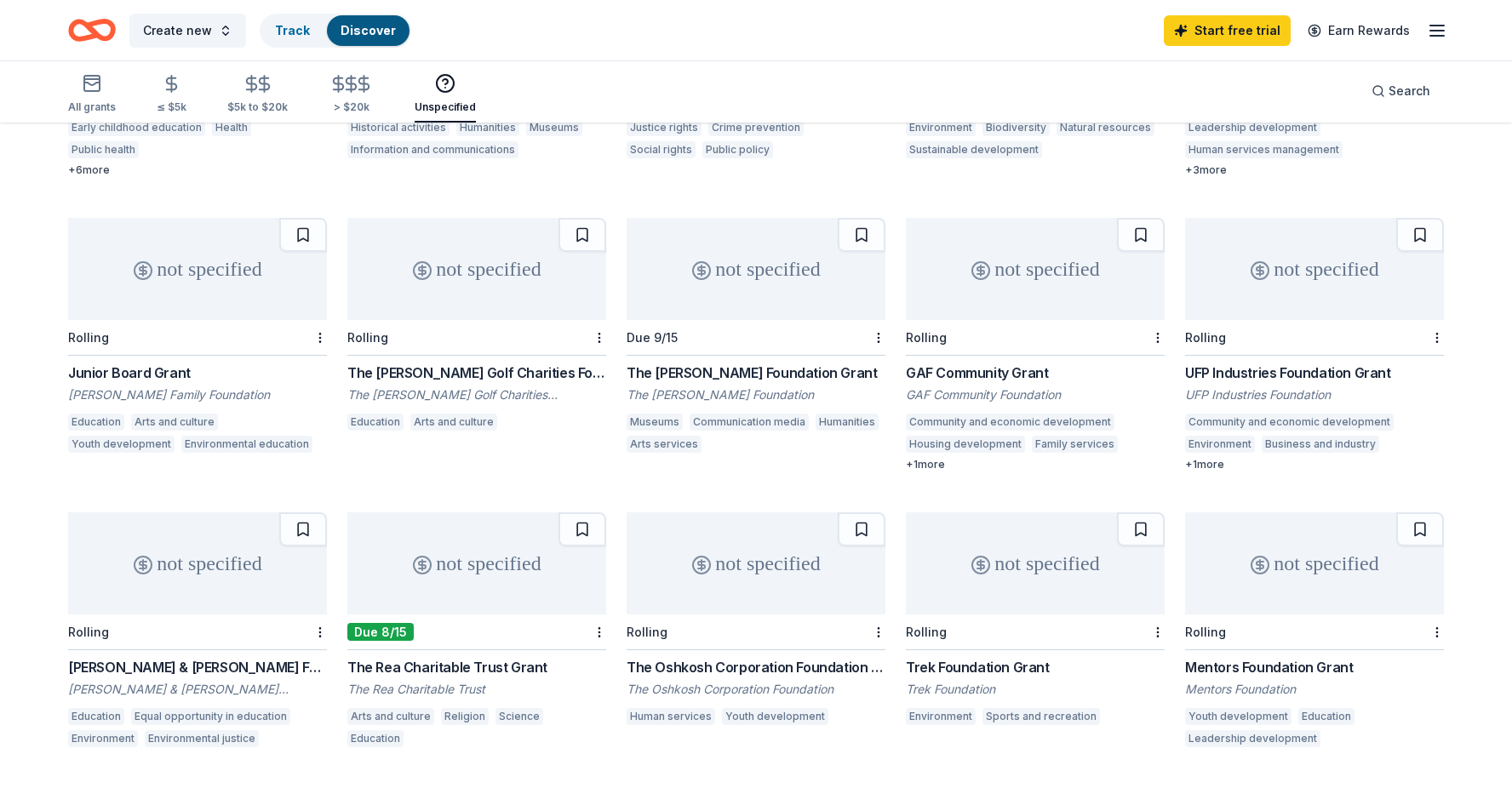
click at [732, 363] on div "The Robert Lehman Foundation Grant" at bounding box center [756, 372] width 259 height 20
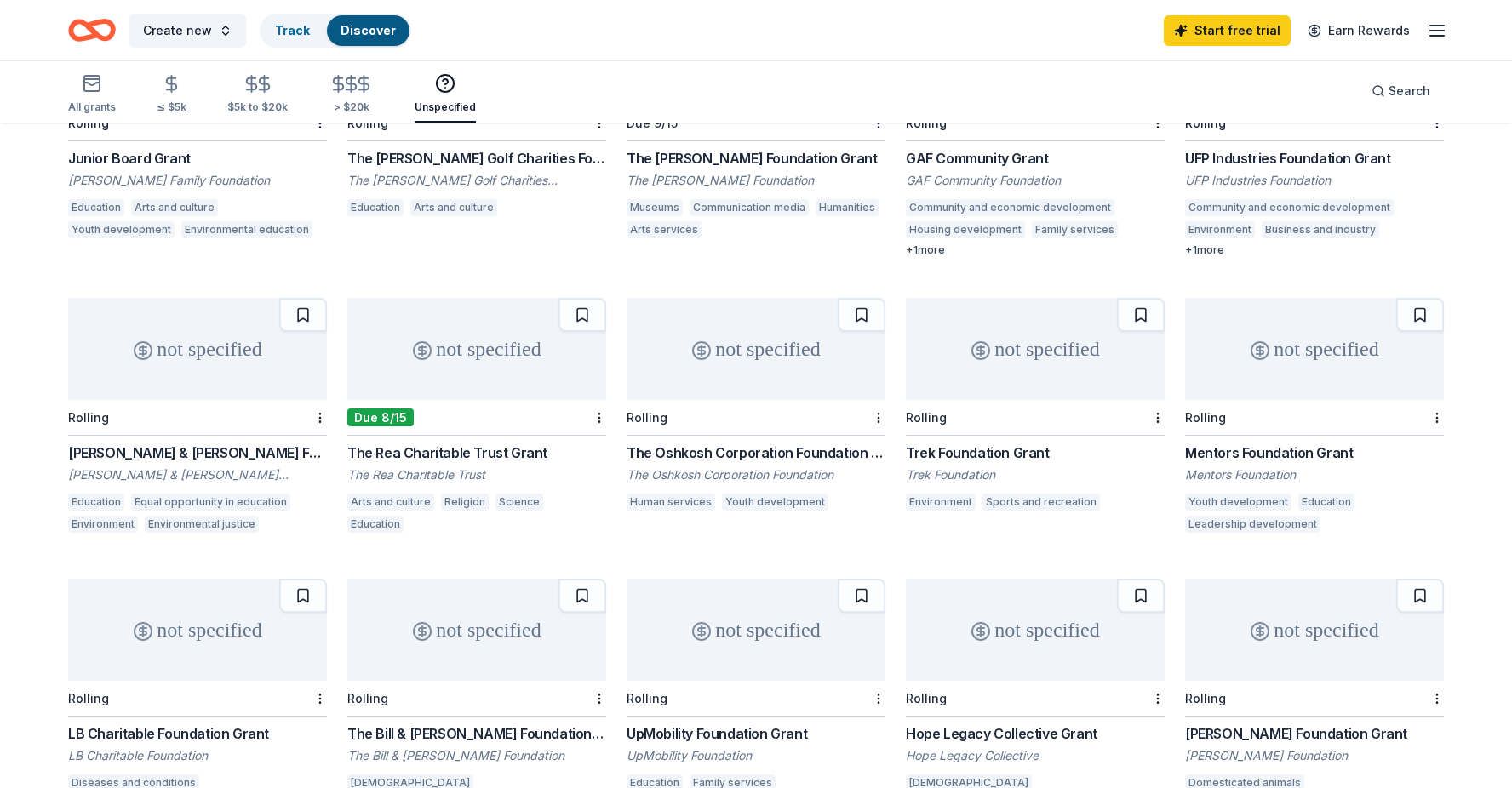
scroll to position [567, 0]
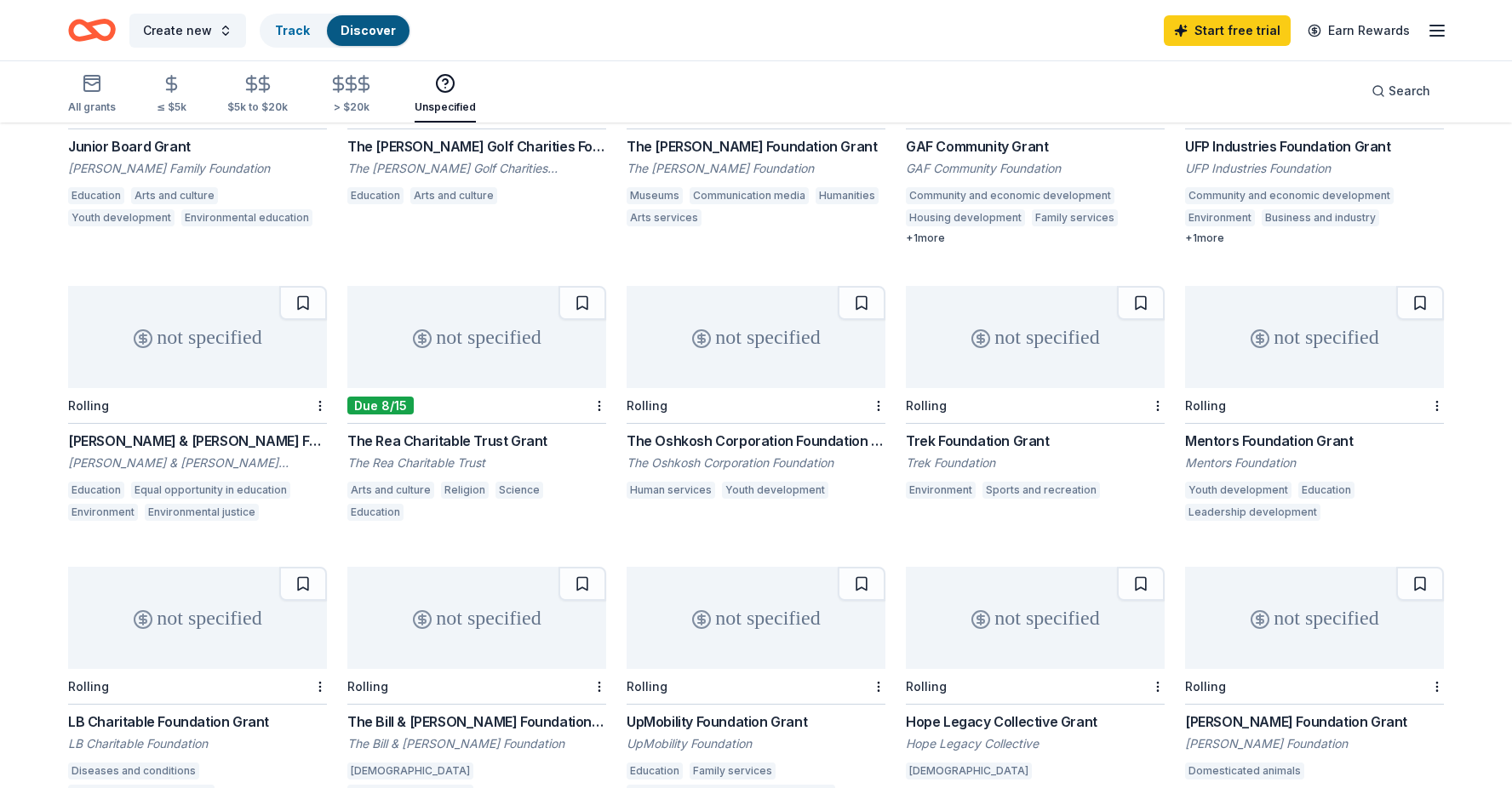
click at [250, 503] on div "Environmental justice" at bounding box center [202, 512] width 114 height 17
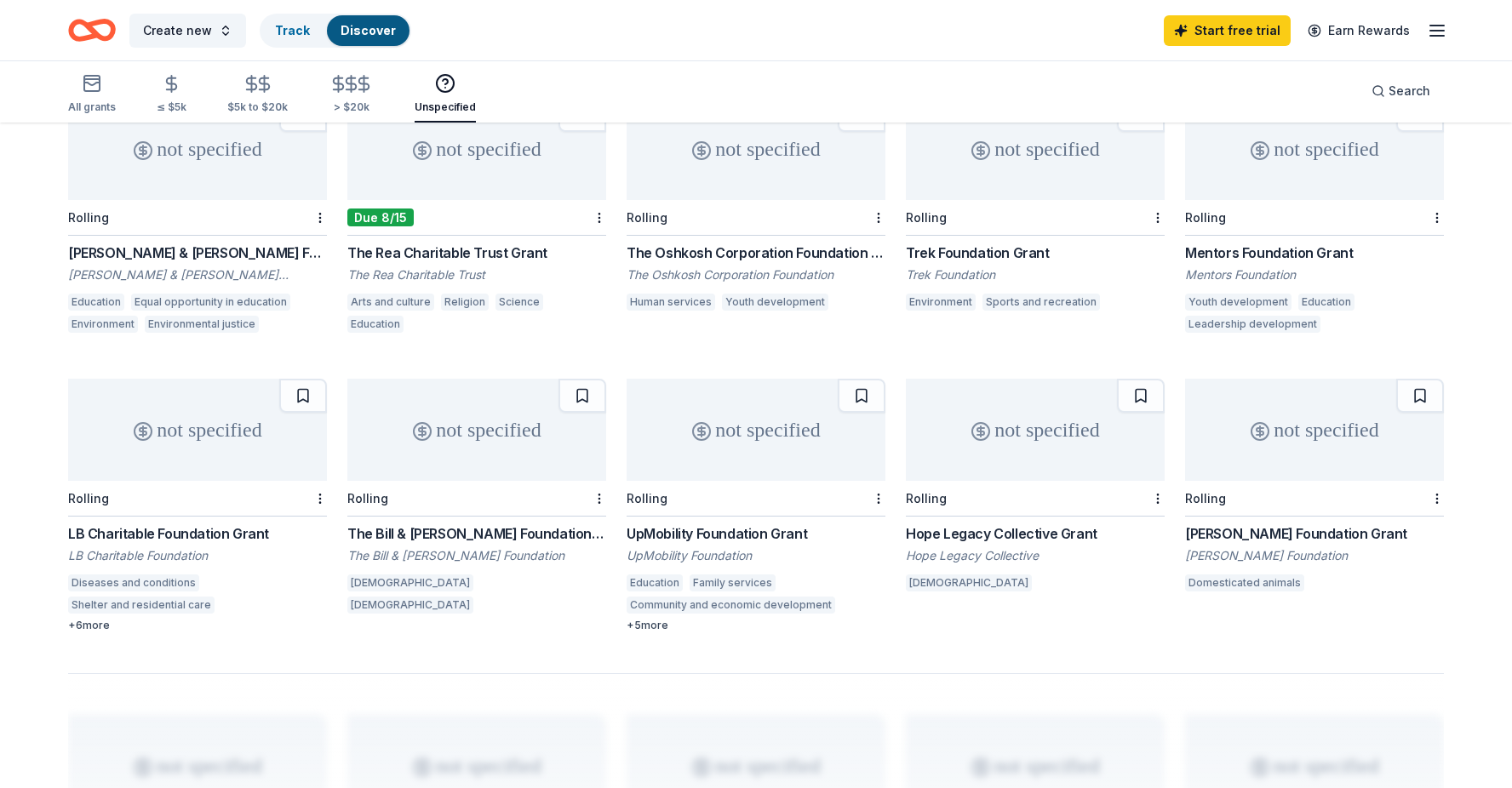
scroll to position [794, 0]
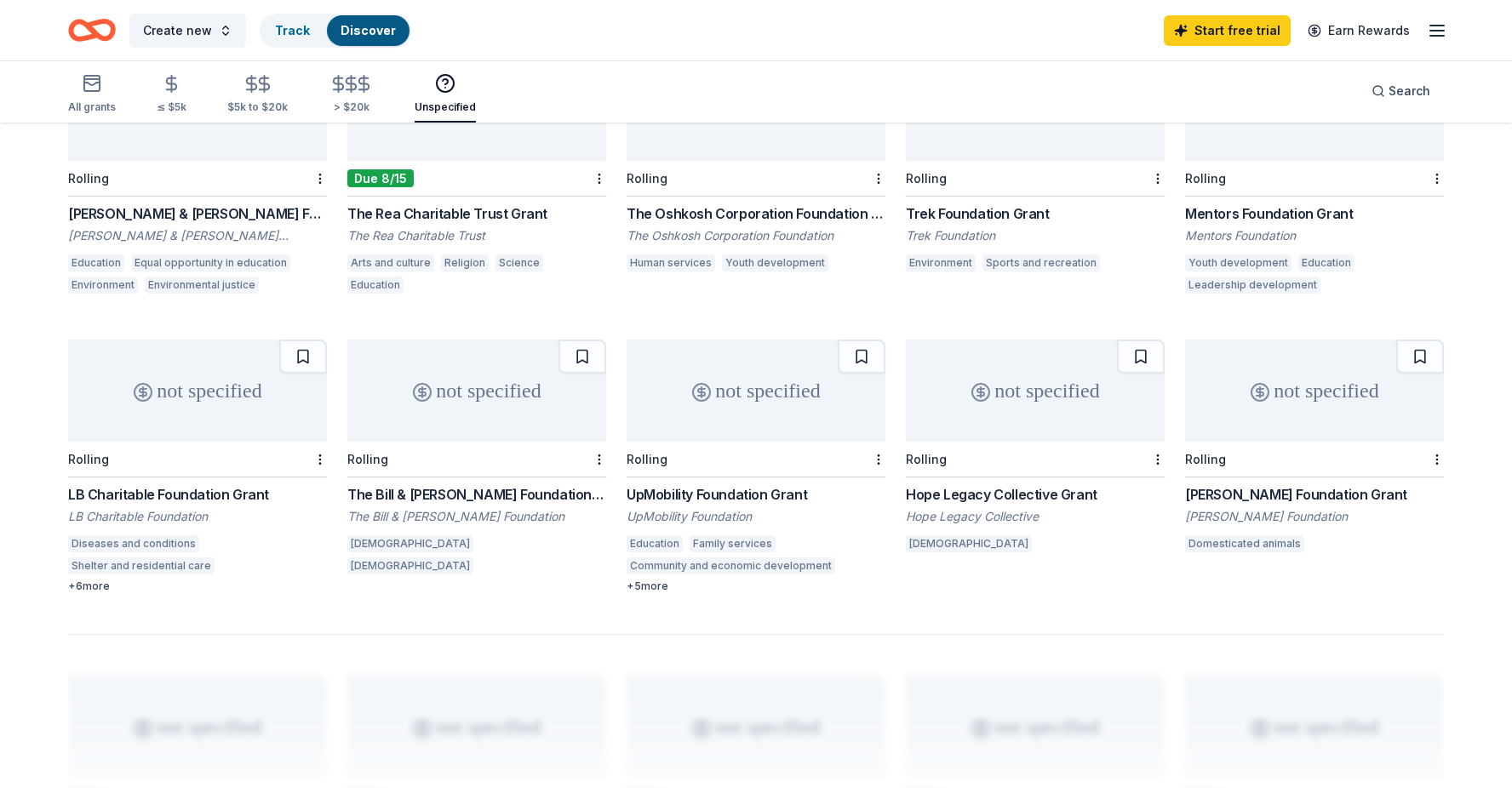
click at [650, 581] on div "+ 5 more" at bounding box center [756, 586] width 259 height 14
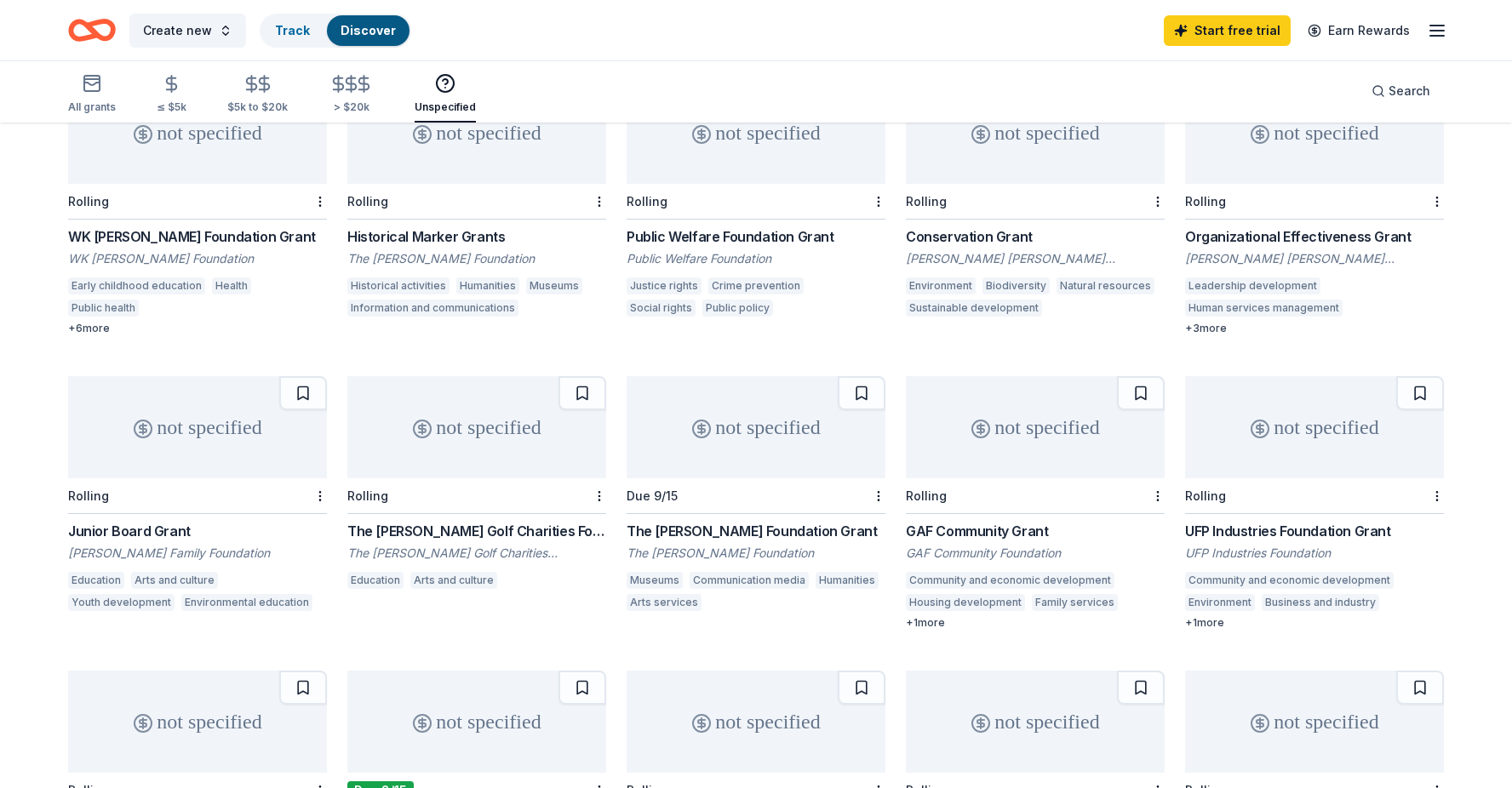
scroll to position [0, 0]
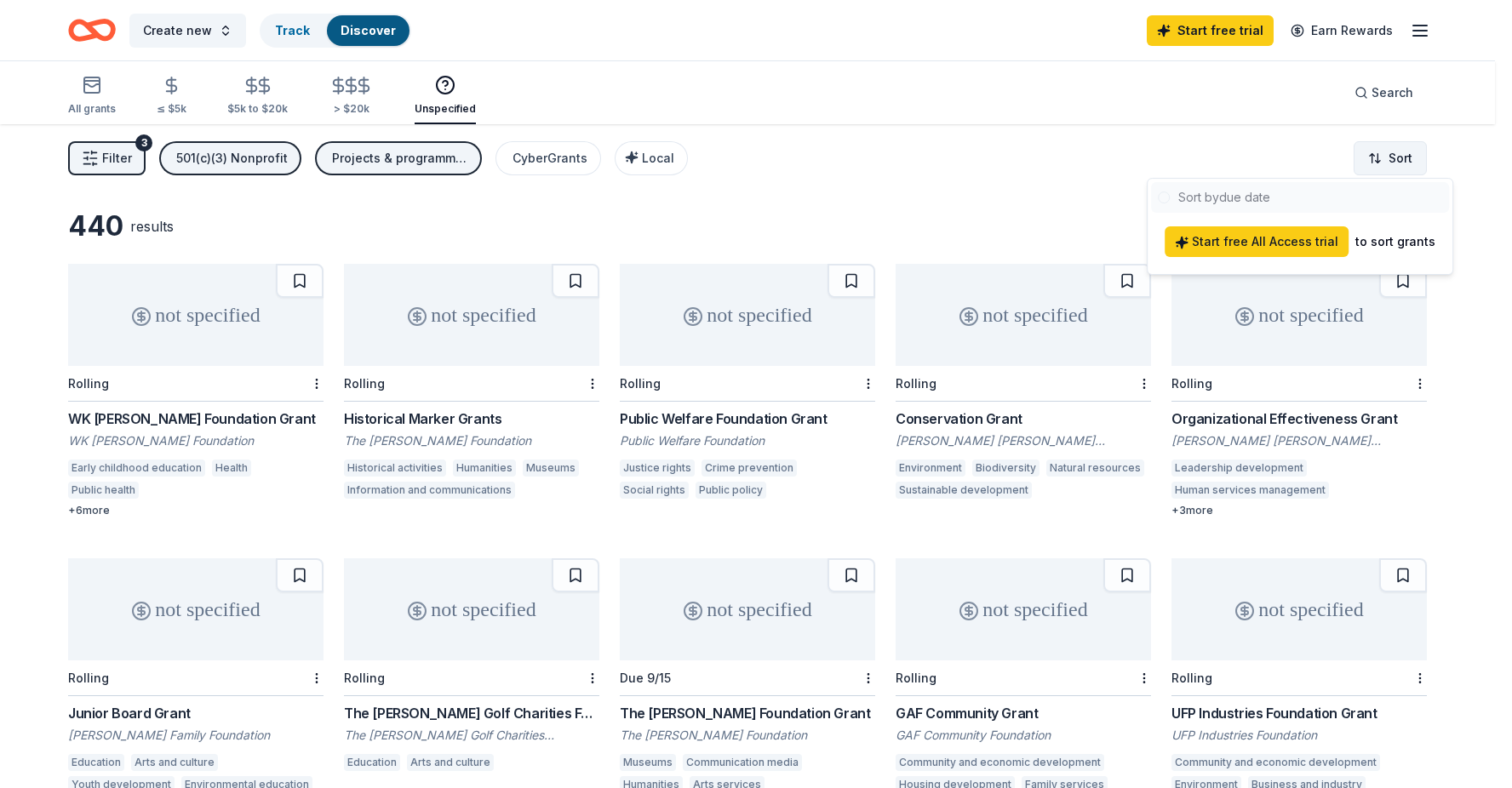
click at [1280, 153] on html "Create new Track Discover Start free trial Earn Rewards All grants ≤ $5k $5k to…" at bounding box center [756, 394] width 1512 height 788
click at [968, 194] on html "Create new Track Discover Start free trial Earn Rewards All grants ≤ $5k $5k to…" at bounding box center [765, 394] width 1529 height 788
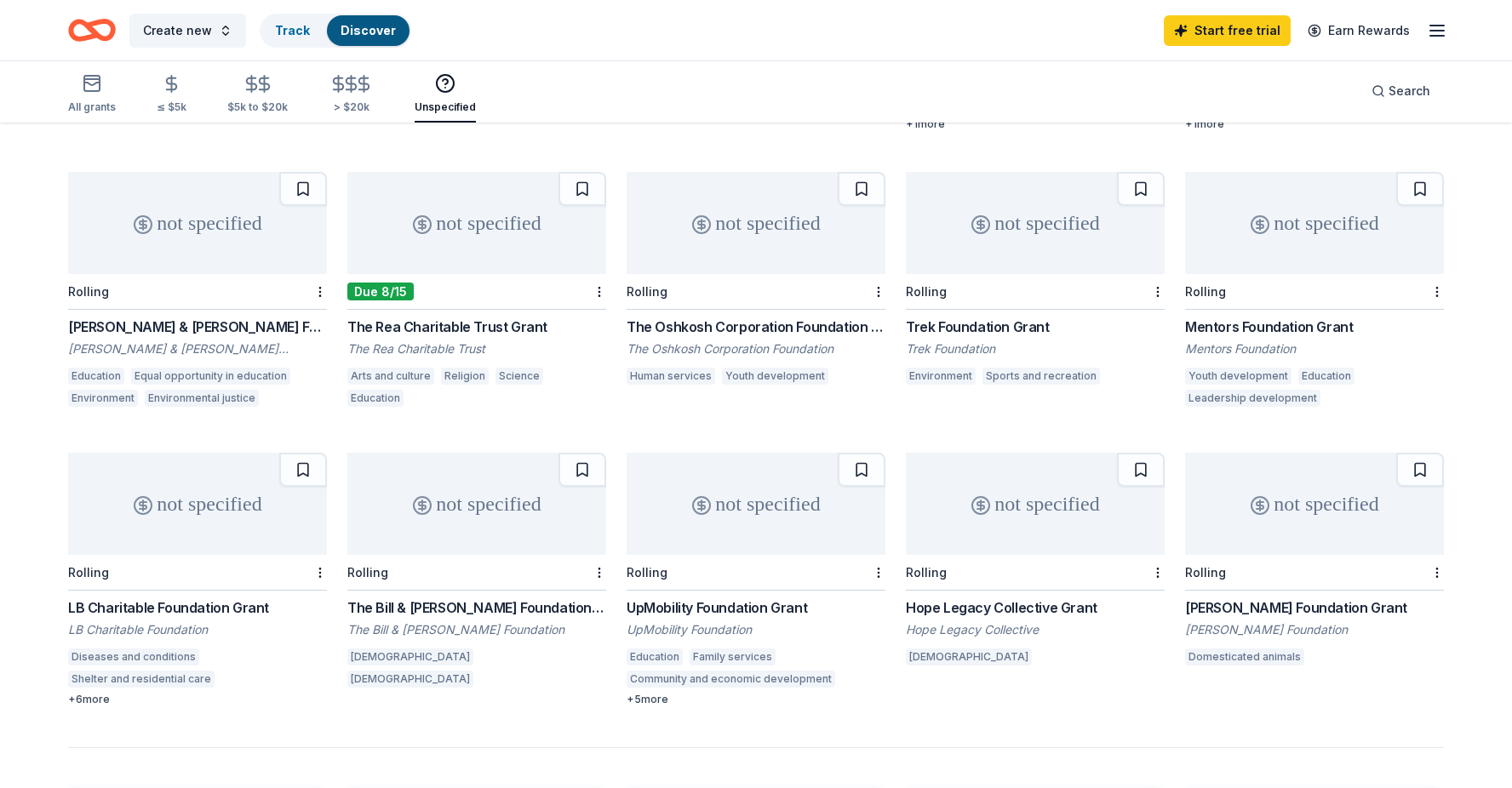
scroll to position [1324, 0]
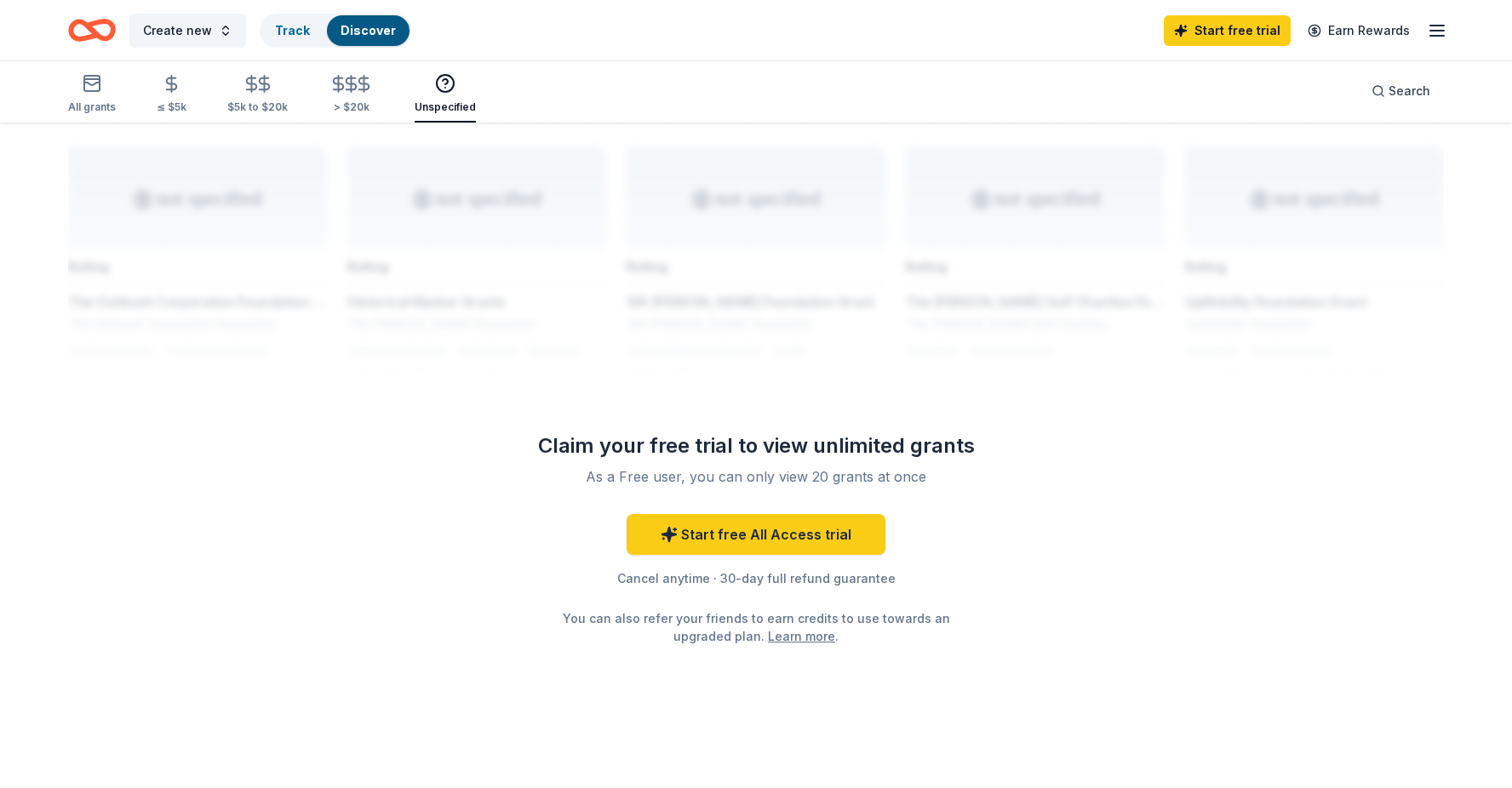
click at [818, 283] on div at bounding box center [756, 242] width 1376 height 273
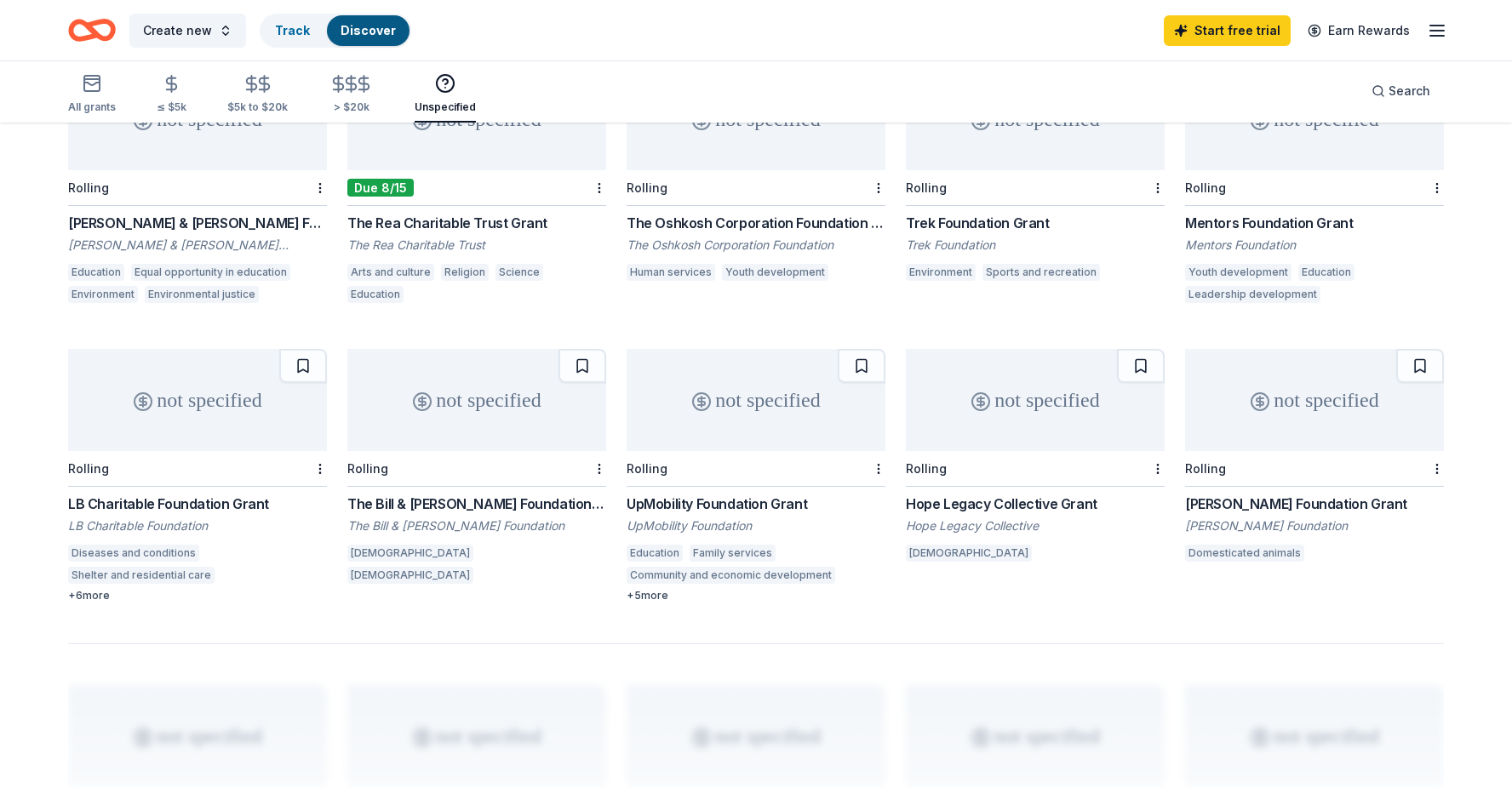
scroll to position [794, 0]
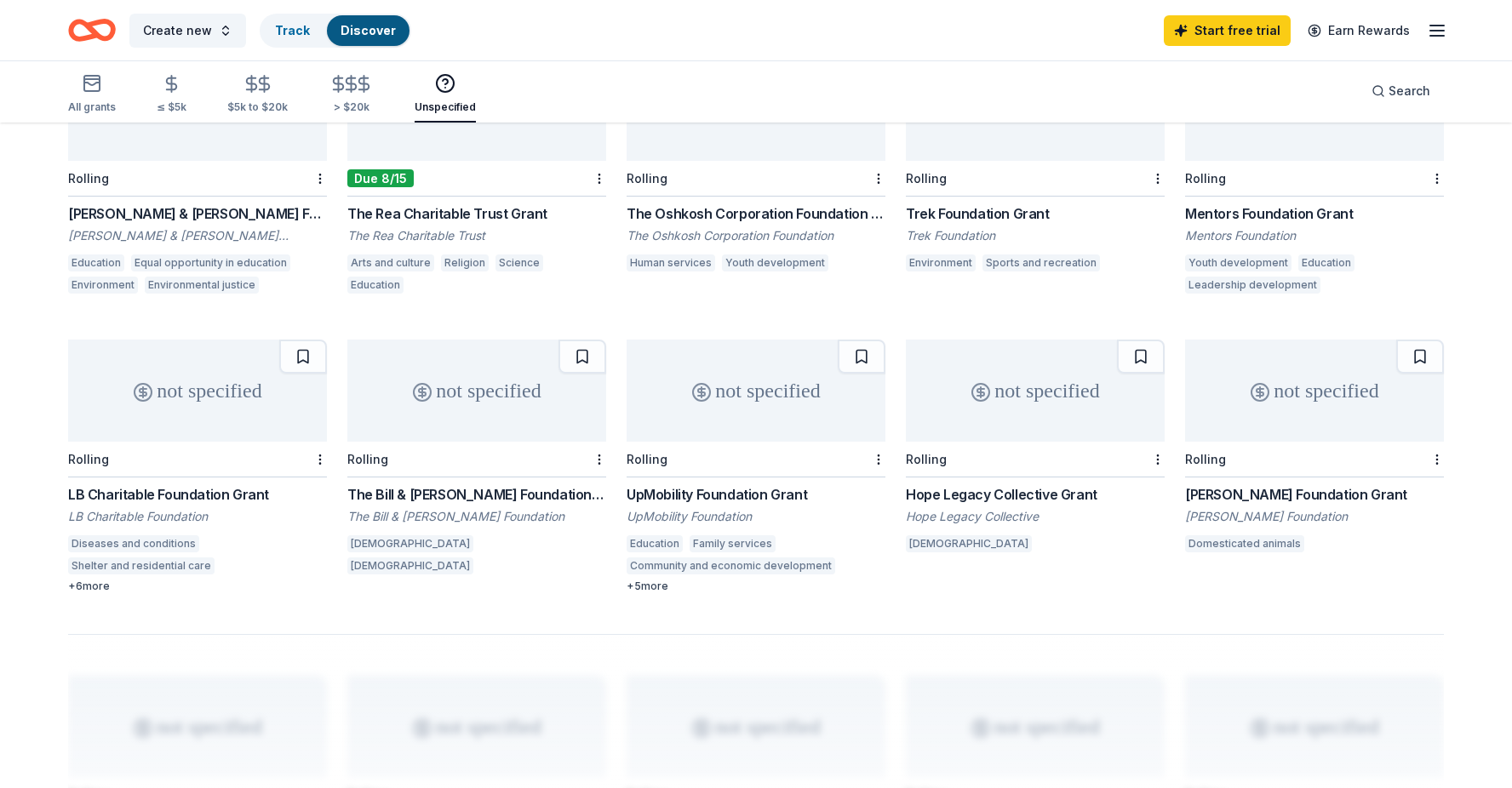
click at [690, 507] on div "UpMobility Foundation Grant UpMobility Foundation Education Family services Com…" at bounding box center [756, 538] width 259 height 109
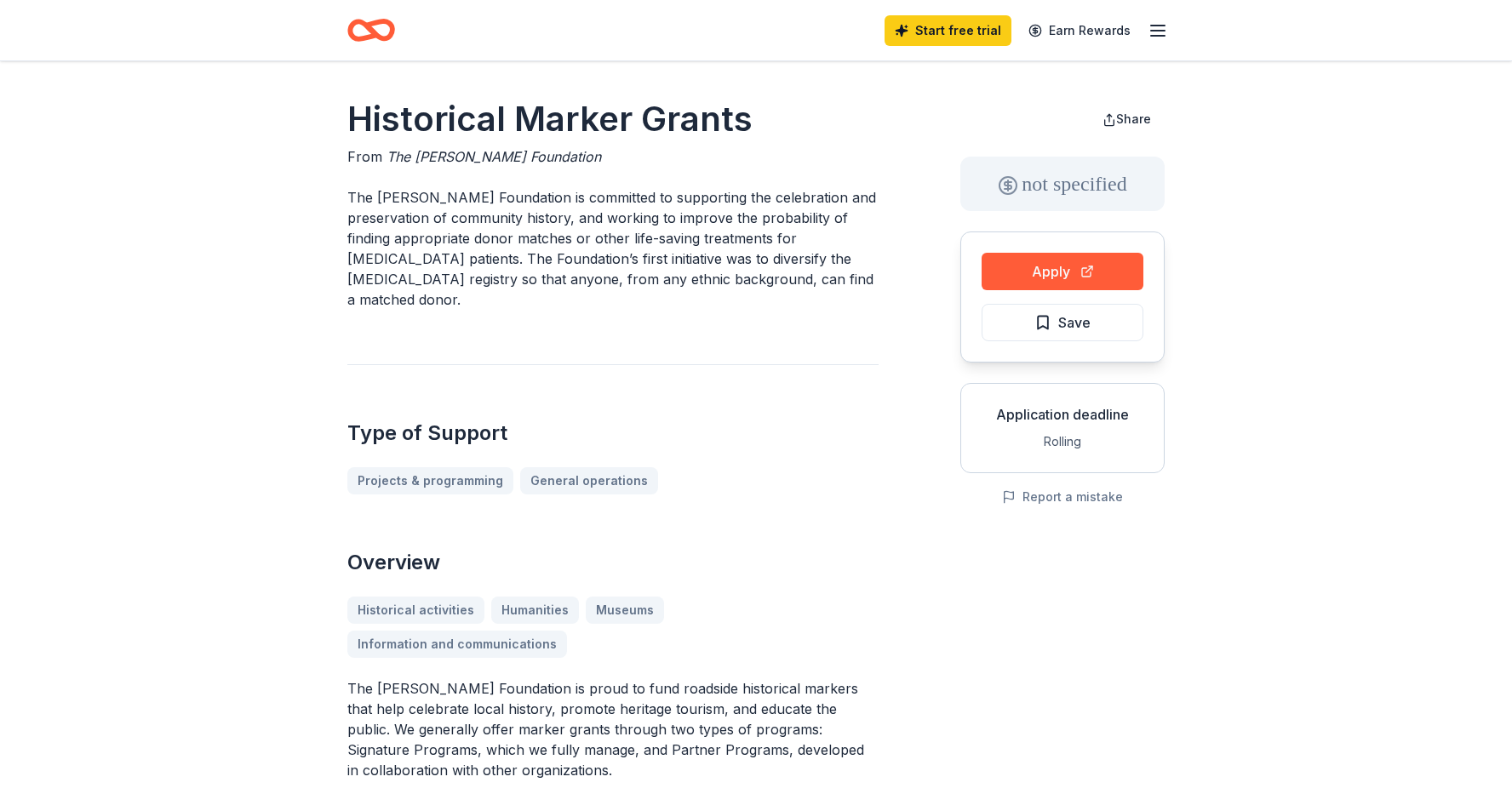
scroll to position [113, 0]
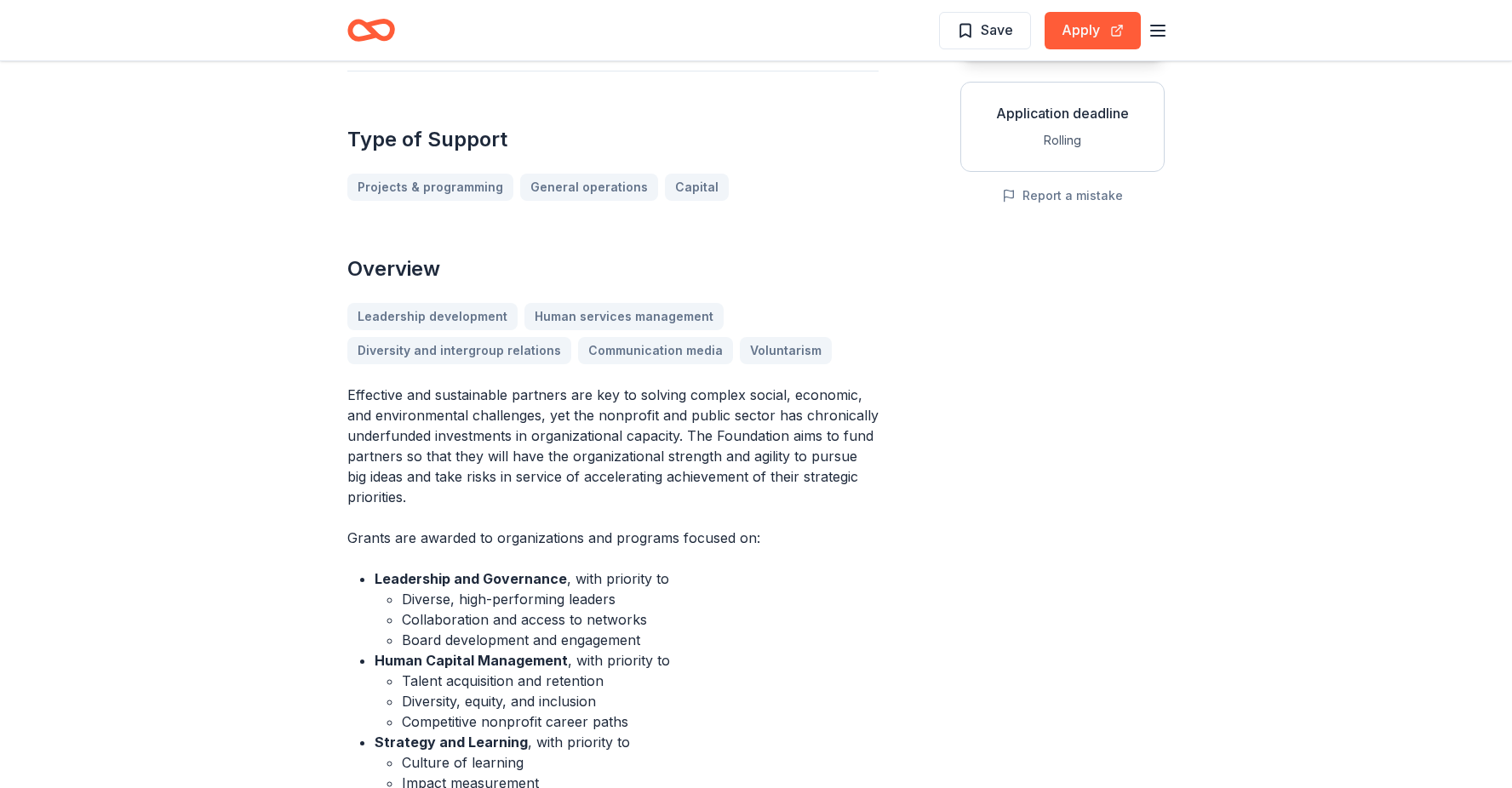
scroll to position [341, 0]
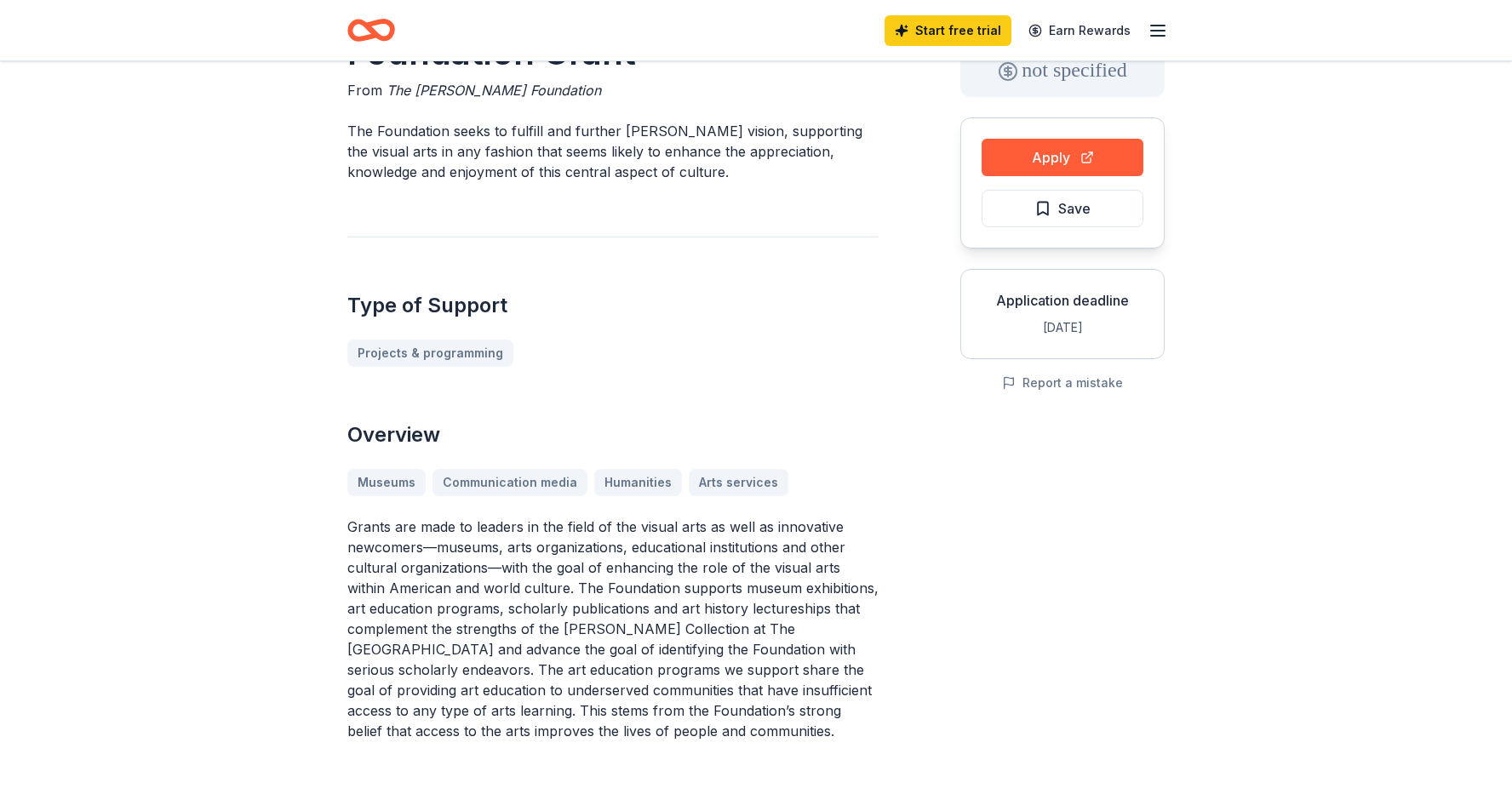
scroll to position [113, 0]
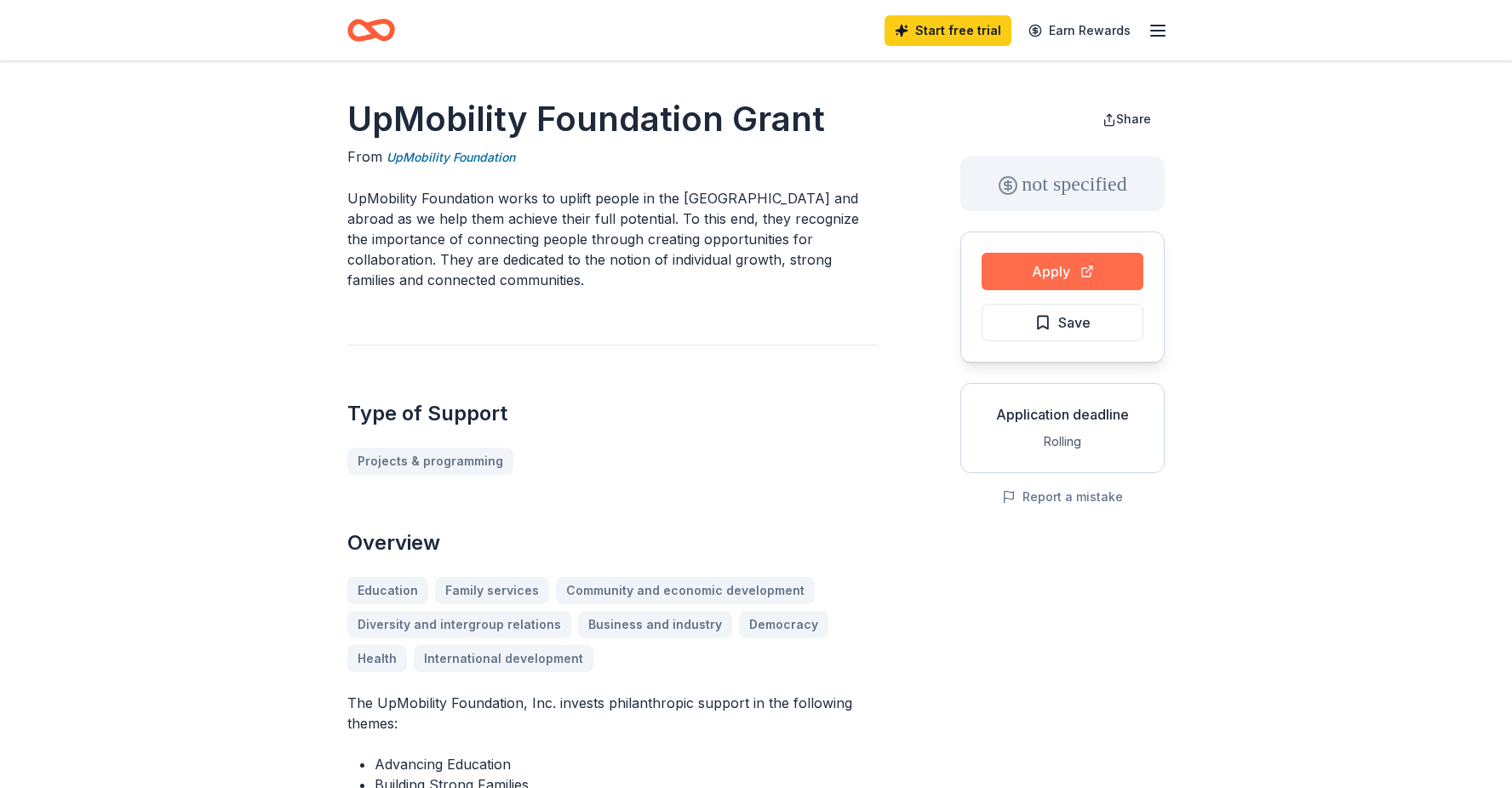
click at [1083, 255] on button "Apply" at bounding box center [1063, 272] width 162 height 37
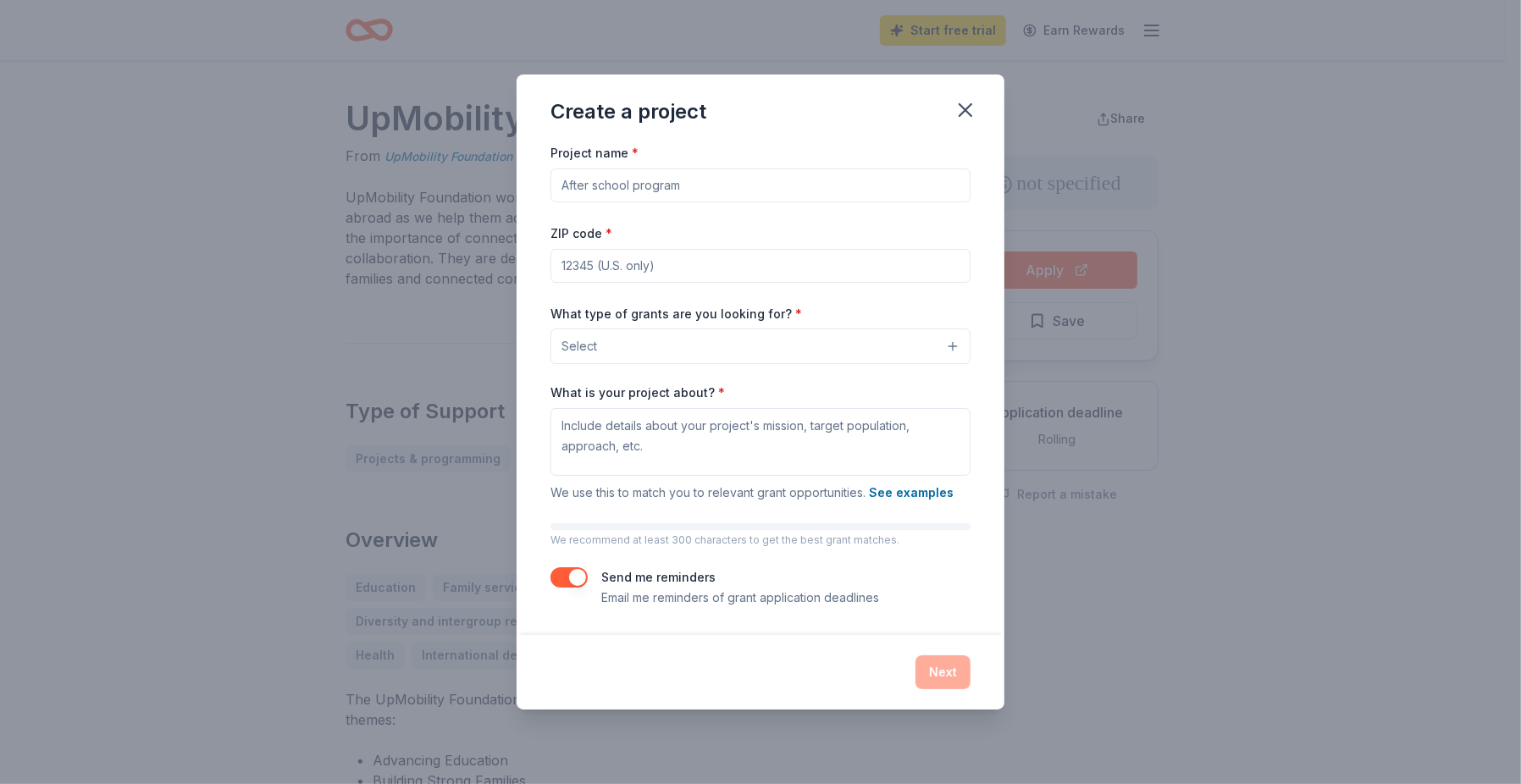
click at [866, 349] on button "Select" at bounding box center [760, 347] width 420 height 36
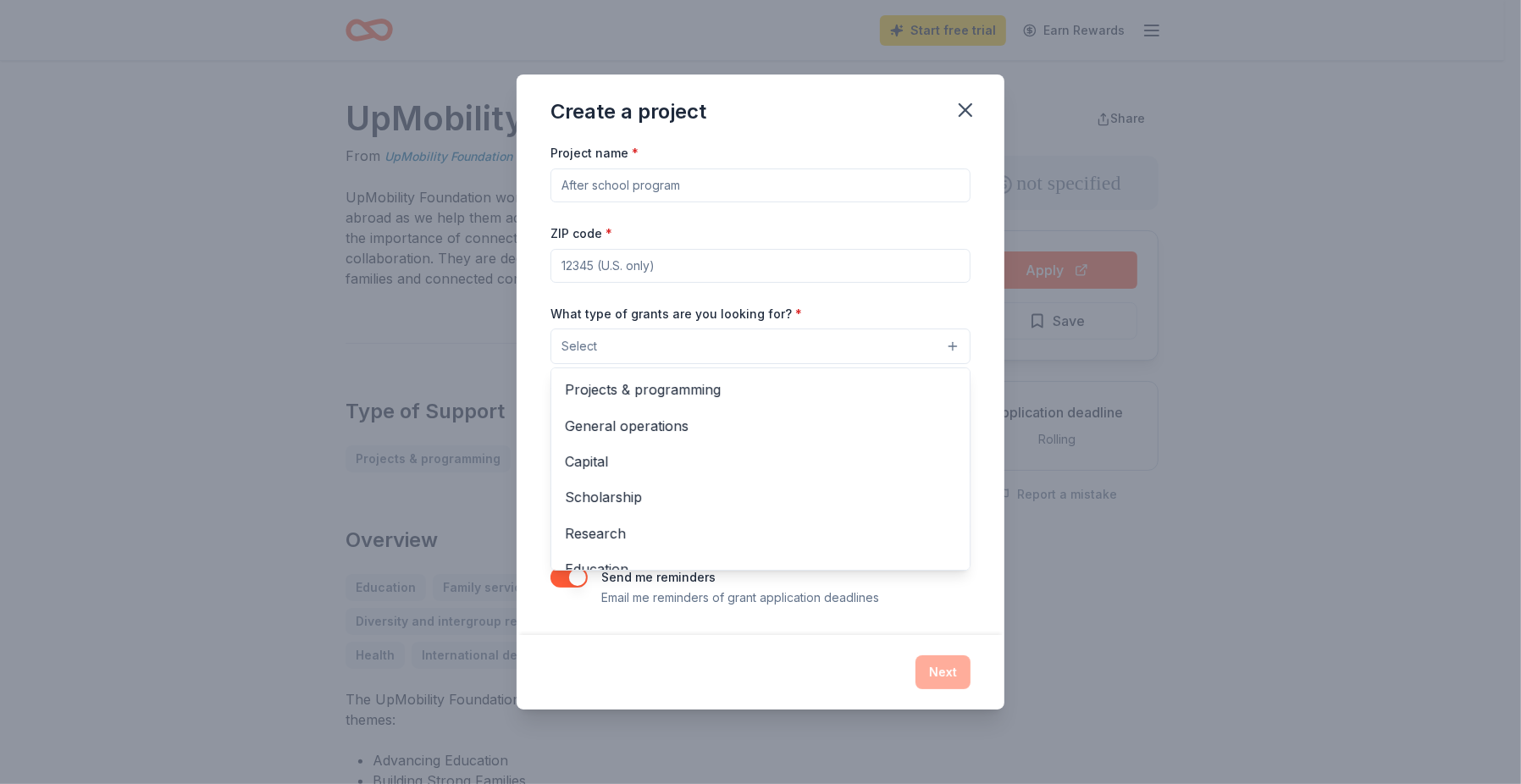
click at [960, 109] on div "Create a project Project name * ZIP code * What type of grants are you looking …" at bounding box center [760, 392] width 488 height 634
